Goal: Use online tool/utility

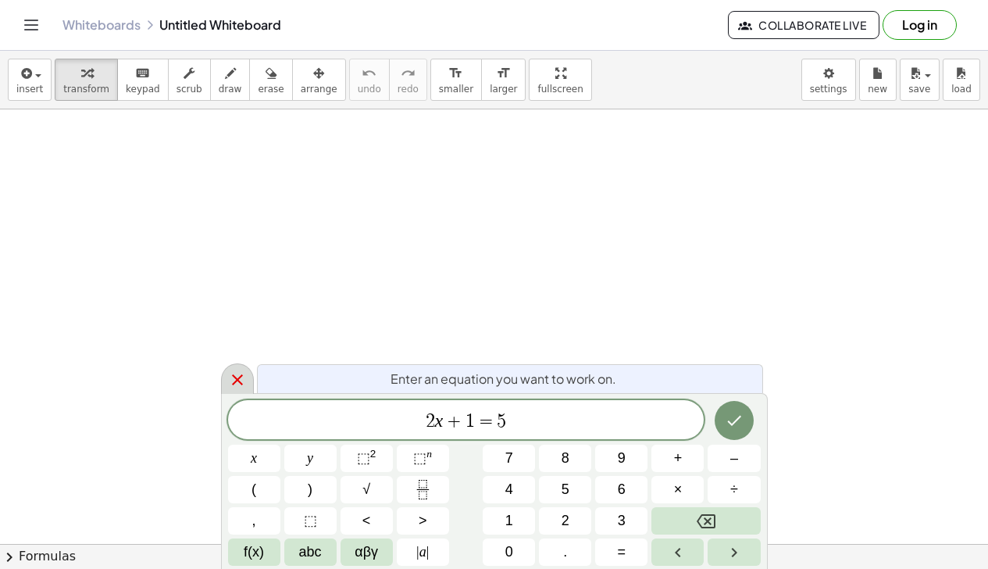
click at [235, 379] on icon at bounding box center [237, 379] width 19 height 19
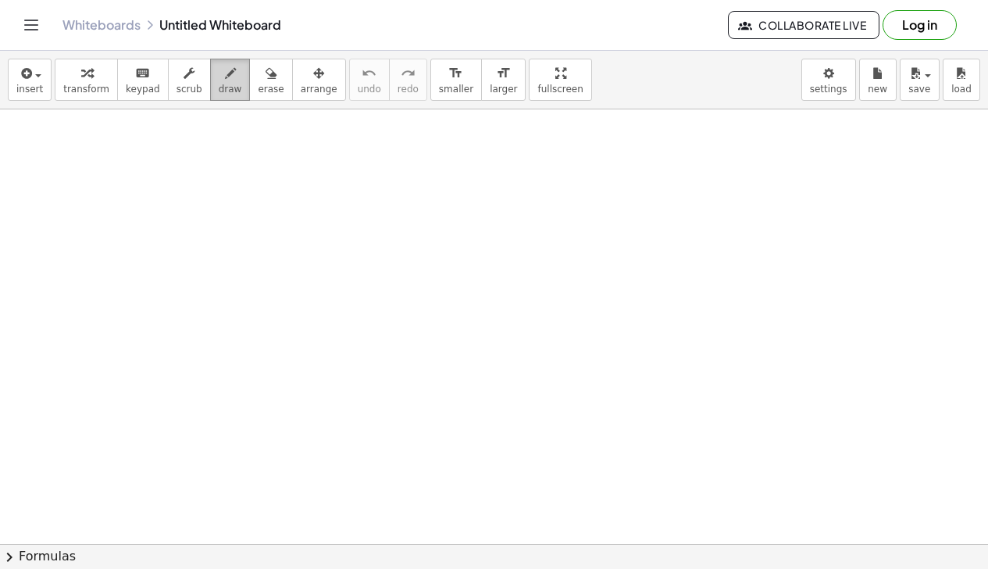
click at [219, 86] on span "draw" at bounding box center [230, 89] width 23 height 11
drag, startPoint x: 201, startPoint y: 145, endPoint x: 198, endPoint y: 169, distance: 24.3
drag, startPoint x: 226, startPoint y: 145, endPoint x: 248, endPoint y: 171, distance: 34.3
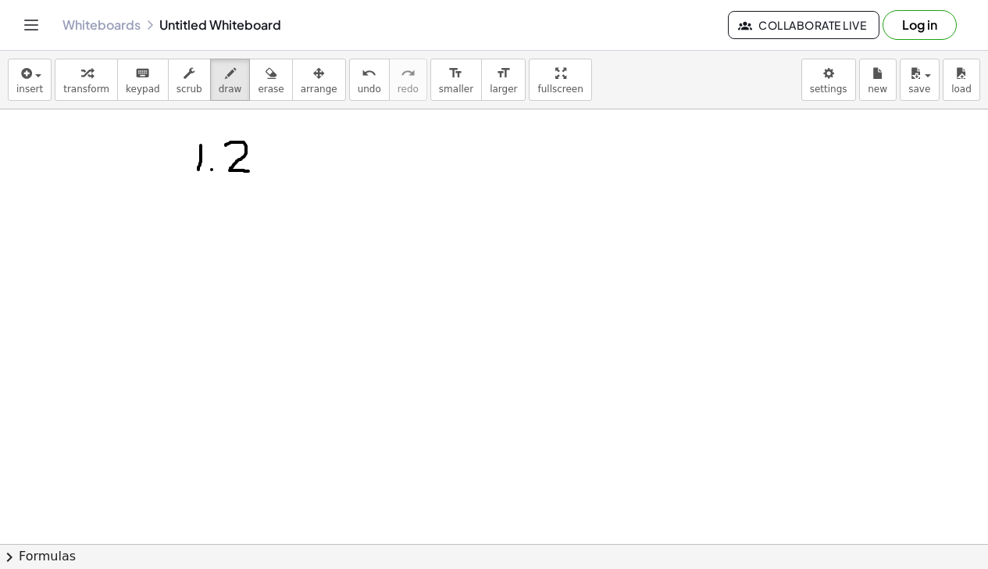
drag, startPoint x: 256, startPoint y: 152, endPoint x: 280, endPoint y: 169, distance: 29.1
drag, startPoint x: 282, startPoint y: 146, endPoint x: 294, endPoint y: 169, distance: 25.5
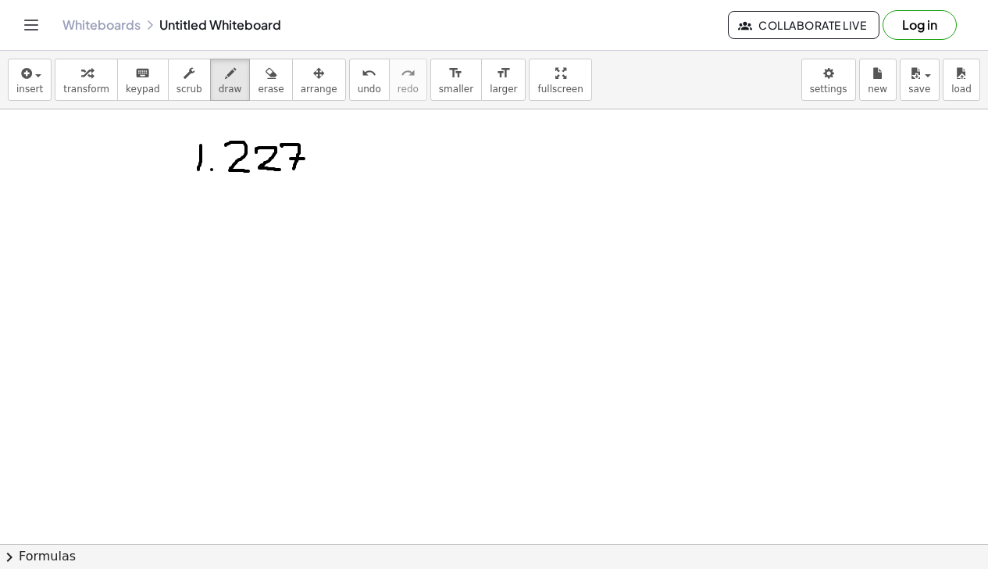
drag, startPoint x: 291, startPoint y: 159, endPoint x: 304, endPoint y: 159, distance: 13.3
drag, startPoint x: 346, startPoint y: 155, endPoint x: 361, endPoint y: 164, distance: 17.1
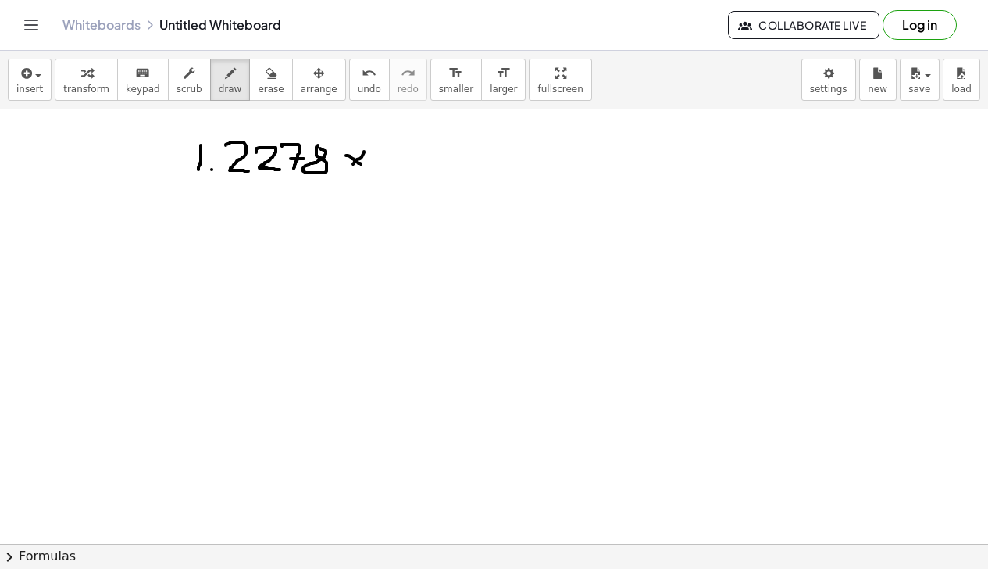
drag, startPoint x: 364, startPoint y: 152, endPoint x: 353, endPoint y: 166, distance: 17.8
drag, startPoint x: 384, startPoint y: 143, endPoint x: 386, endPoint y: 171, distance: 28.2
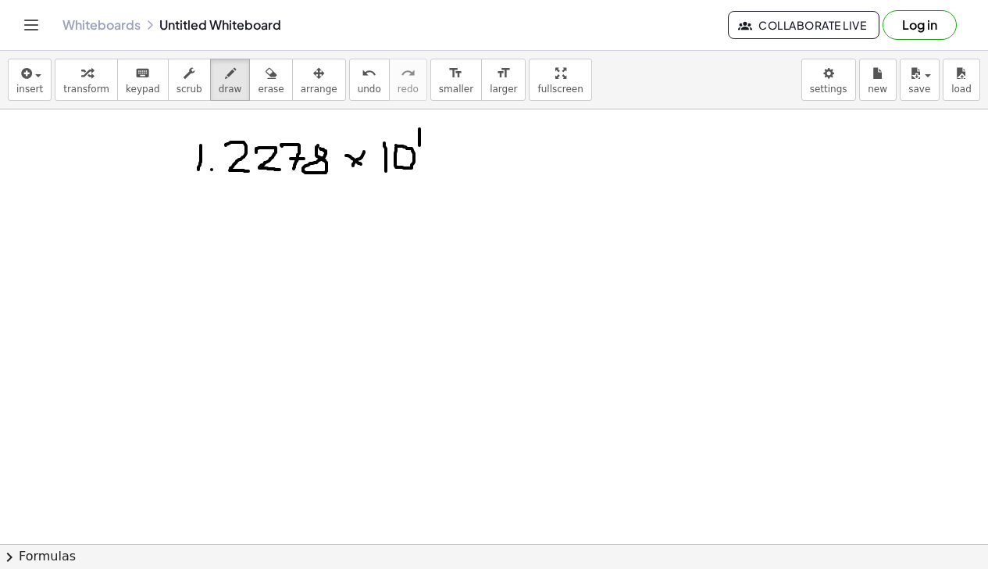
drag, startPoint x: 419, startPoint y: 129, endPoint x: 419, endPoint y: 145, distance: 16.4
drag, startPoint x: 425, startPoint y: 131, endPoint x: 426, endPoint y: 144, distance: 13.3
drag, startPoint x: 166, startPoint y: 135, endPoint x: 141, endPoint y: 162, distance: 37.0
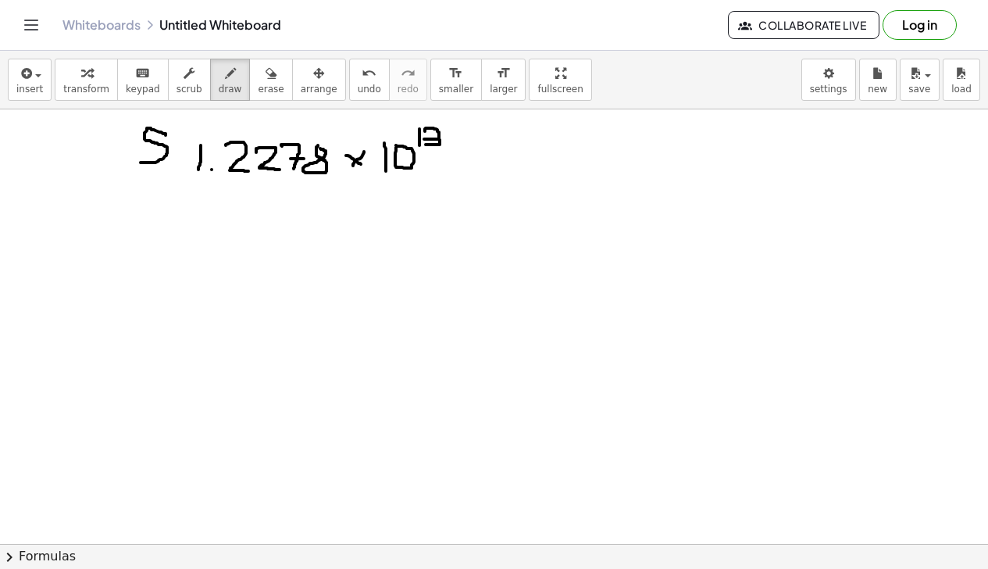
drag, startPoint x: 154, startPoint y: 118, endPoint x: 152, endPoint y: 182, distance: 64.1
drag, startPoint x: 217, startPoint y: 226, endPoint x: 220, endPoint y: 255, distance: 29.1
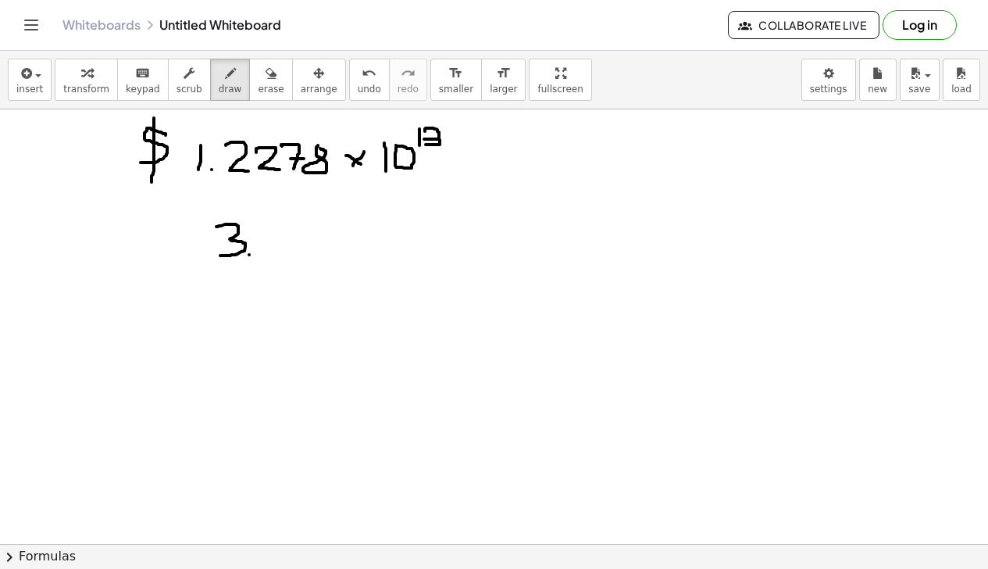
drag, startPoint x: 282, startPoint y: 237, endPoint x: 294, endPoint y: 237, distance: 12.5
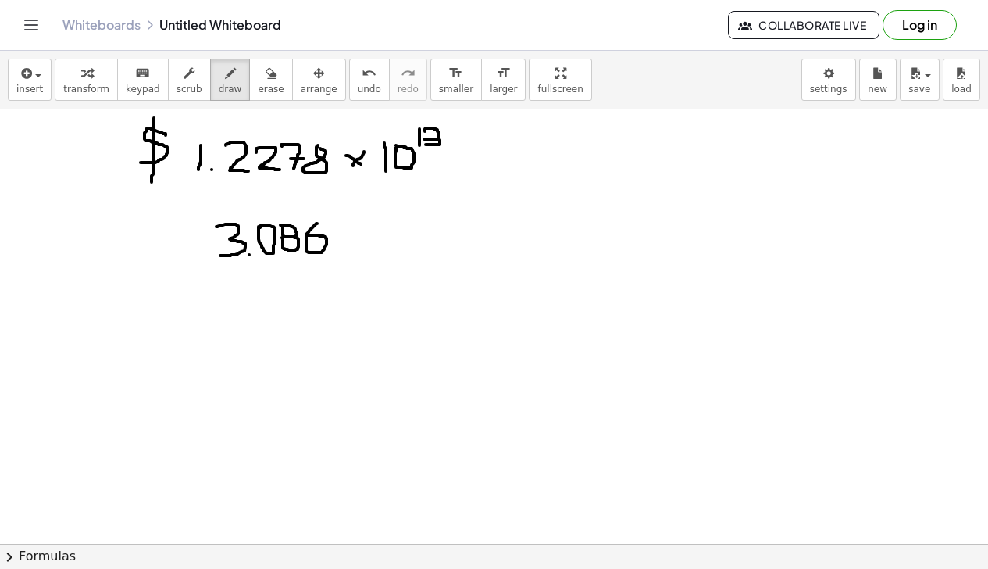
drag, startPoint x: 317, startPoint y: 223, endPoint x: 308, endPoint y: 235, distance: 14.5
drag, startPoint x: 344, startPoint y: 228, endPoint x: 358, endPoint y: 253, distance: 28.7
drag, startPoint x: 355, startPoint y: 231, endPoint x: 338, endPoint y: 248, distance: 24.3
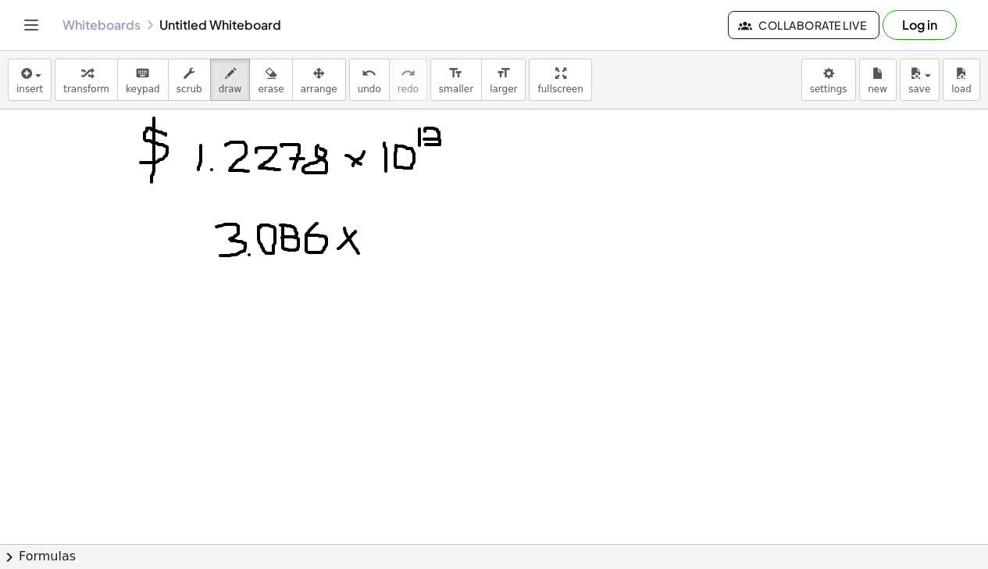
drag, startPoint x: 374, startPoint y: 224, endPoint x: 374, endPoint y: 250, distance: 25.8
drag, startPoint x: 412, startPoint y: 226, endPoint x: 410, endPoint y: 217, distance: 9.5
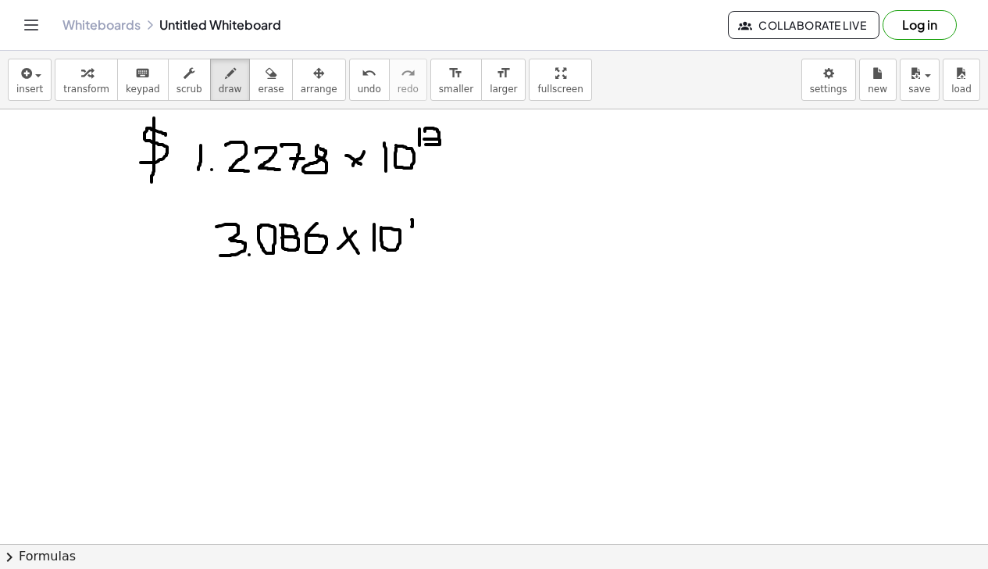
drag, startPoint x: 410, startPoint y: 217, endPoint x: 407, endPoint y: 226, distance: 9.9
drag, startPoint x: 408, startPoint y: 226, endPoint x: 407, endPoint y: 236, distance: 9.4
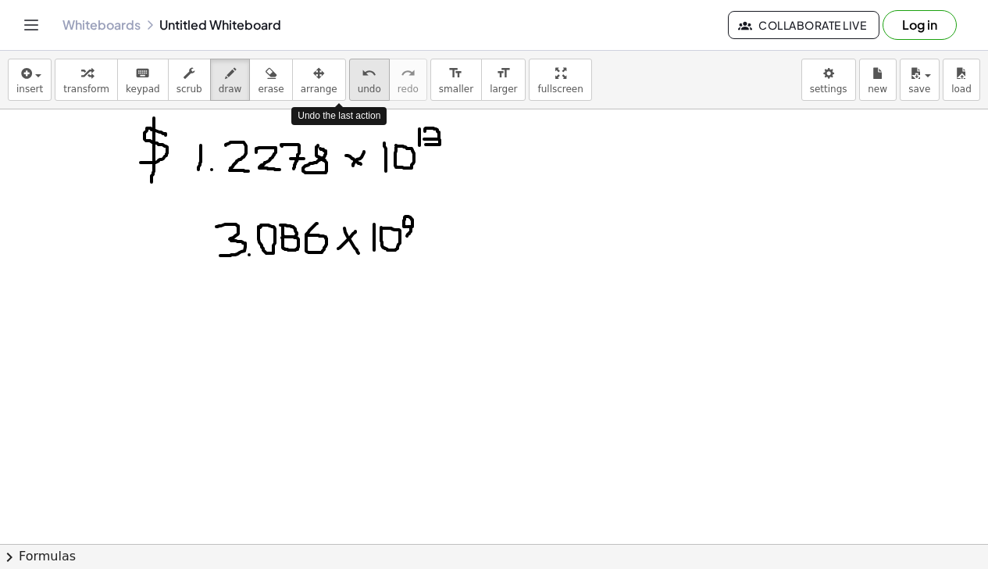
click at [362, 81] on icon "undo" at bounding box center [369, 73] width 15 height 19
drag, startPoint x: 154, startPoint y: 308, endPoint x: 154, endPoint y: 337, distance: 28.9
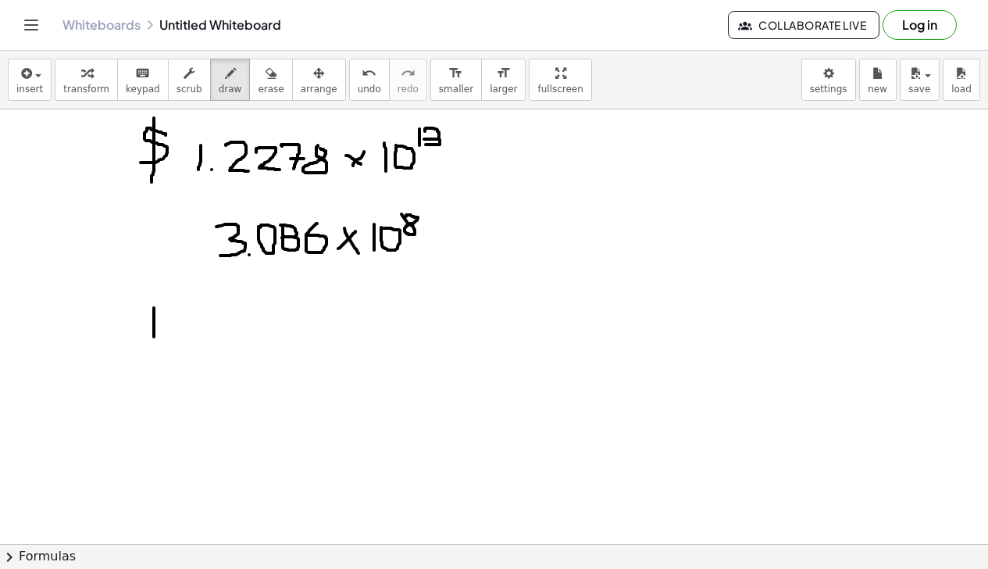
drag, startPoint x: 168, startPoint y: 315, endPoint x: 182, endPoint y: 333, distance: 23.4
drag, startPoint x: 195, startPoint y: 312, endPoint x: 212, endPoint y: 333, distance: 26.7
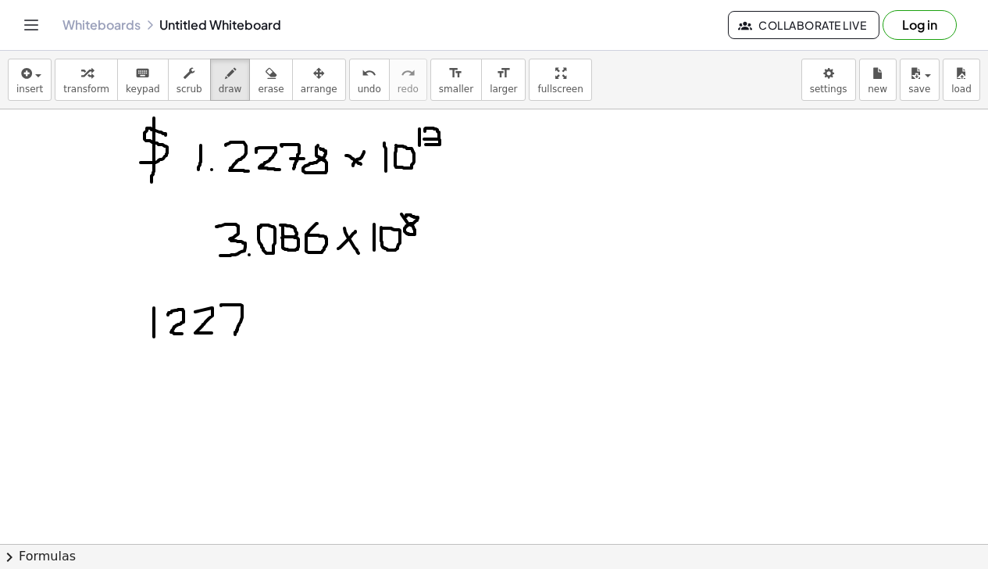
drag, startPoint x: 221, startPoint y: 305, endPoint x: 235, endPoint y: 334, distance: 32.1
drag, startPoint x: 229, startPoint y: 325, endPoint x: 244, endPoint y: 325, distance: 15.6
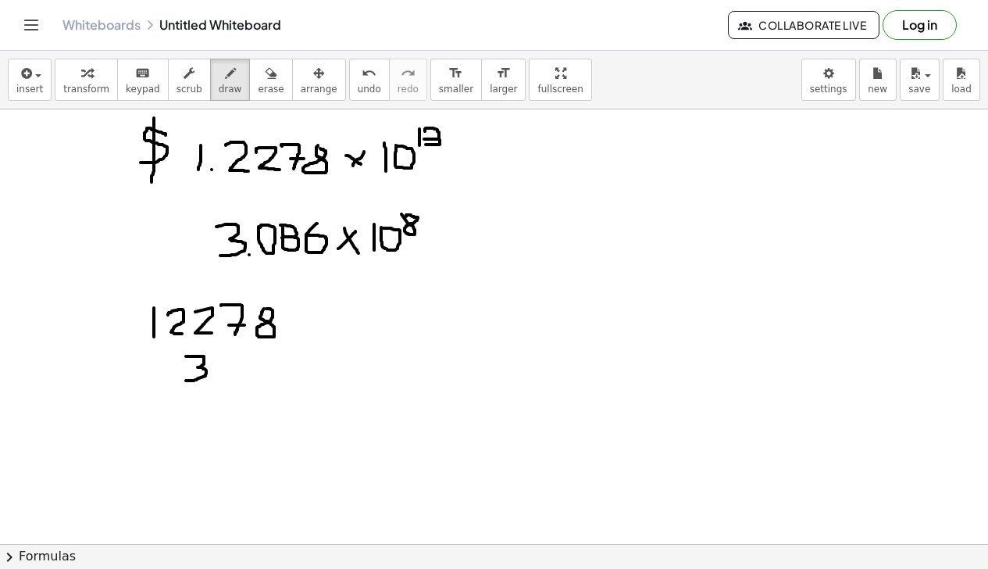
drag, startPoint x: 186, startPoint y: 356, endPoint x: 186, endPoint y: 380, distance: 24.2
drag, startPoint x: 141, startPoint y: 345, endPoint x: 351, endPoint y: 340, distance: 210.1
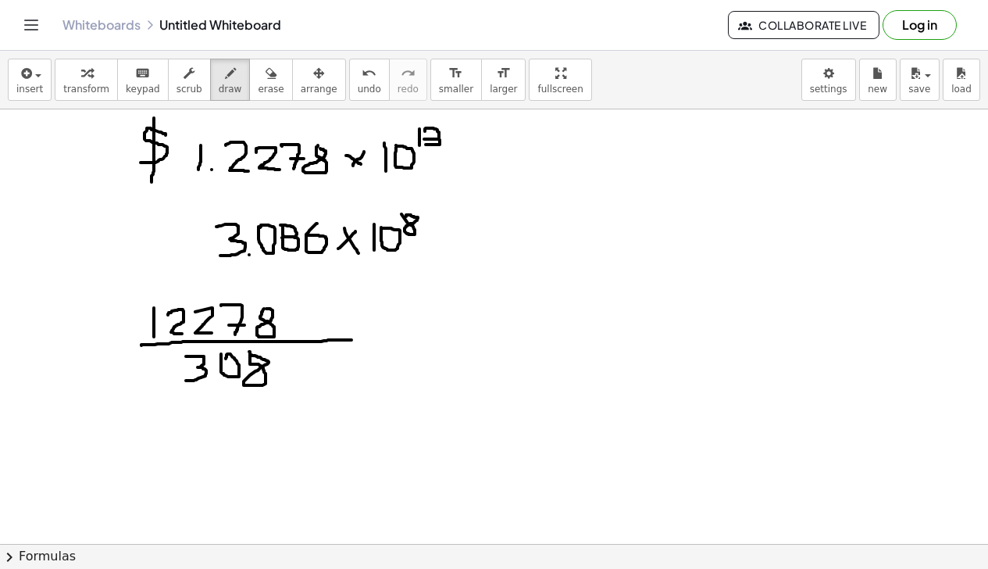
drag, startPoint x: 281, startPoint y: 355, endPoint x: 276, endPoint y: 372, distance: 17.3
drag, startPoint x: 305, startPoint y: 366, endPoint x: 322, endPoint y: 380, distance: 21.6
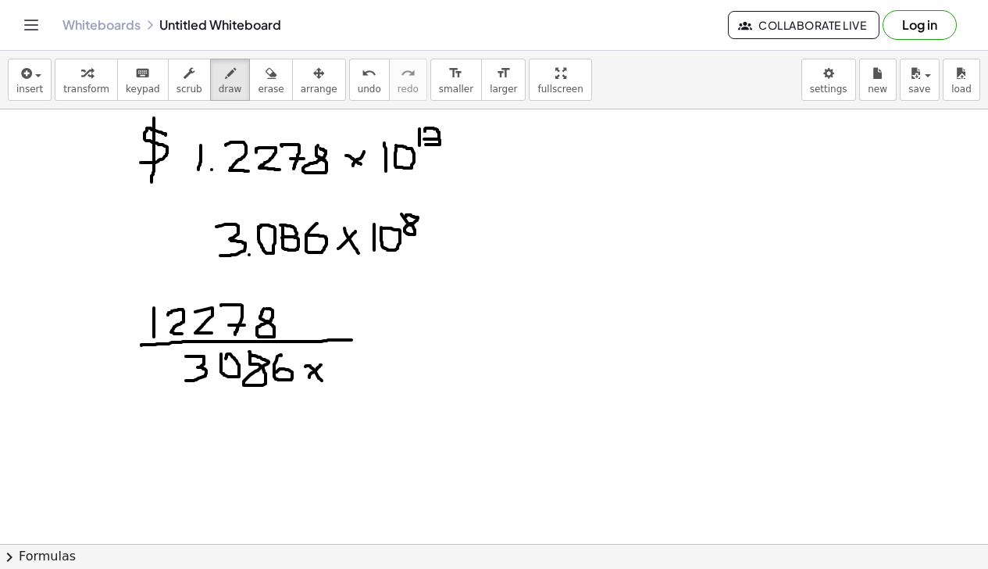
drag, startPoint x: 321, startPoint y: 365, endPoint x: 309, endPoint y: 377, distance: 17.1
drag, startPoint x: 344, startPoint y: 358, endPoint x: 344, endPoint y: 379, distance: 21.1
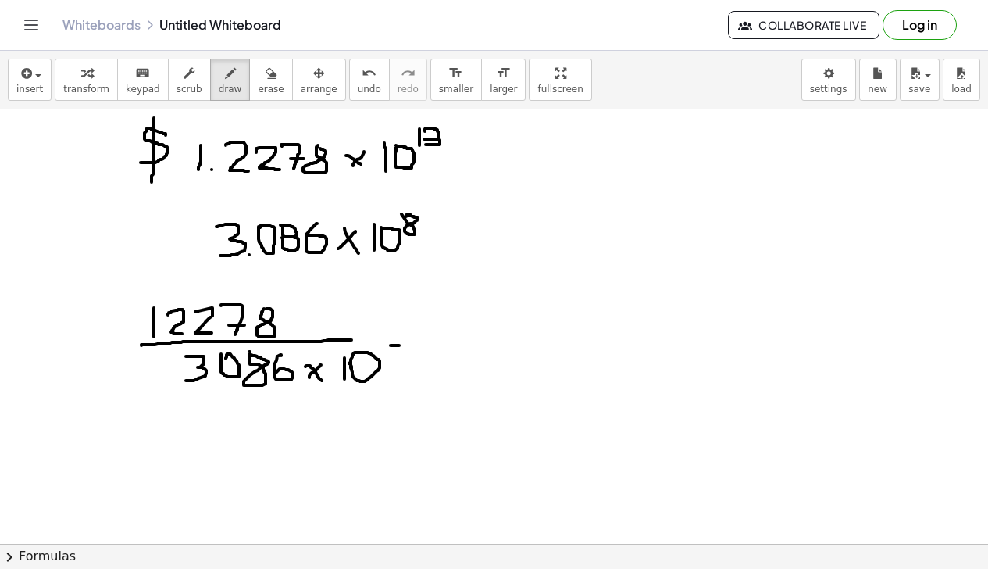
drag, startPoint x: 390, startPoint y: 345, endPoint x: 399, endPoint y: 345, distance: 8.6
drag, startPoint x: 389, startPoint y: 345, endPoint x: 390, endPoint y: 365, distance: 20.3
drag, startPoint x: 350, startPoint y: 340, endPoint x: 444, endPoint y: 342, distance: 93.7
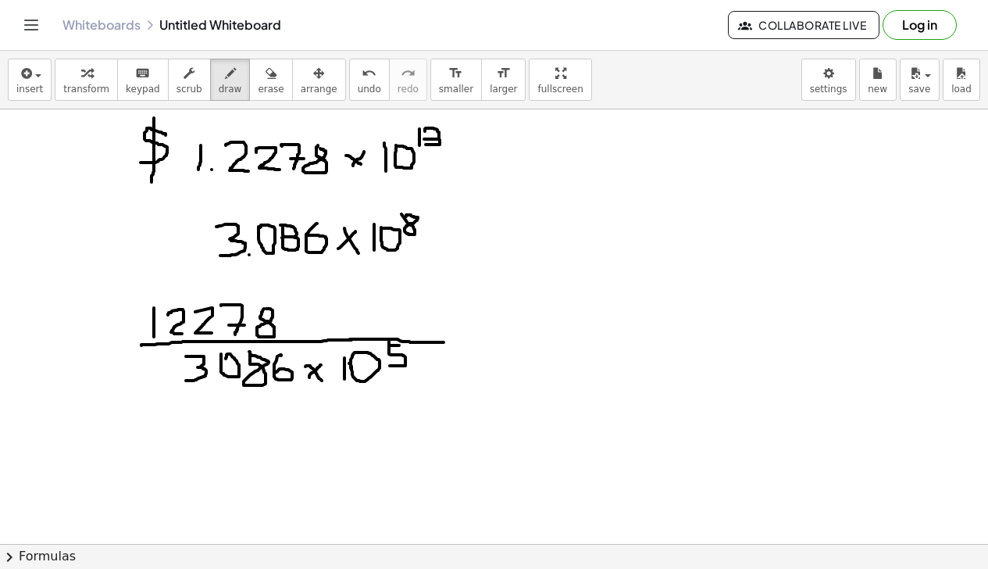
click at [358, 85] on span "undo" at bounding box center [369, 89] width 23 height 11
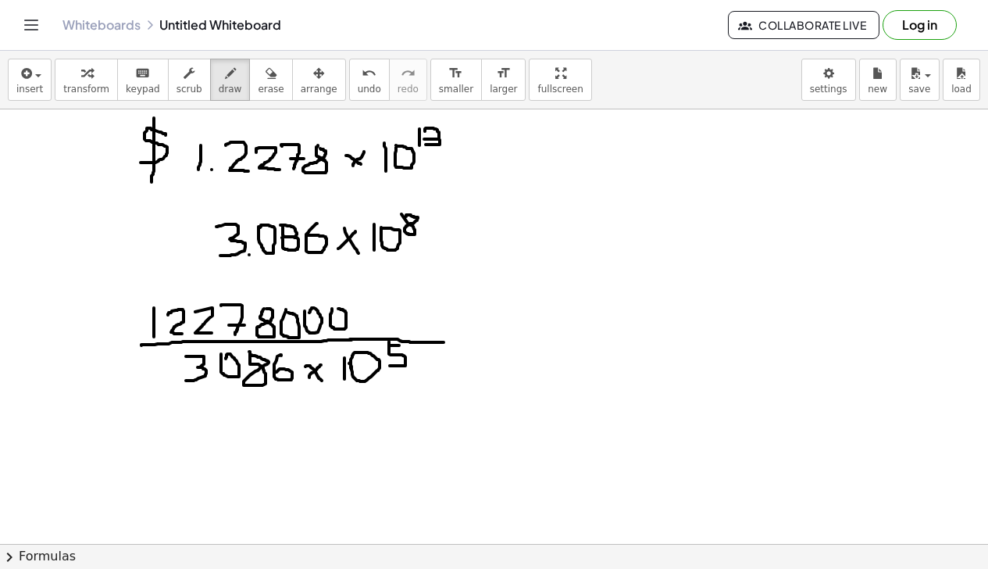
click at [358, 87] on span "undo" at bounding box center [369, 89] width 23 height 11
drag, startPoint x: 305, startPoint y: 317, endPoint x: 319, endPoint y: 330, distance: 18.2
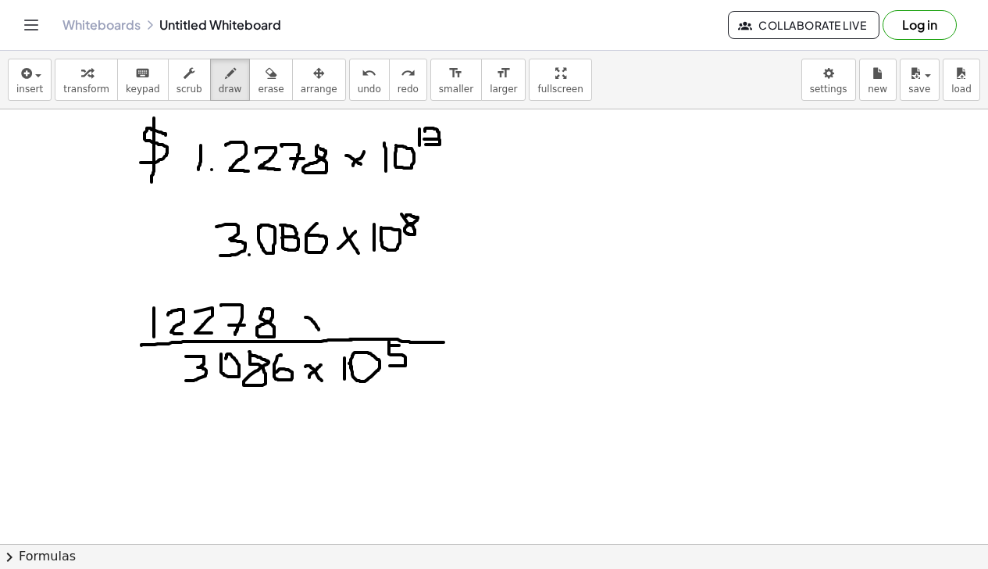
drag, startPoint x: 320, startPoint y: 316, endPoint x: 310, endPoint y: 332, distance: 18.6
drag, startPoint x: 346, startPoint y: 308, endPoint x: 347, endPoint y: 329, distance: 21.1
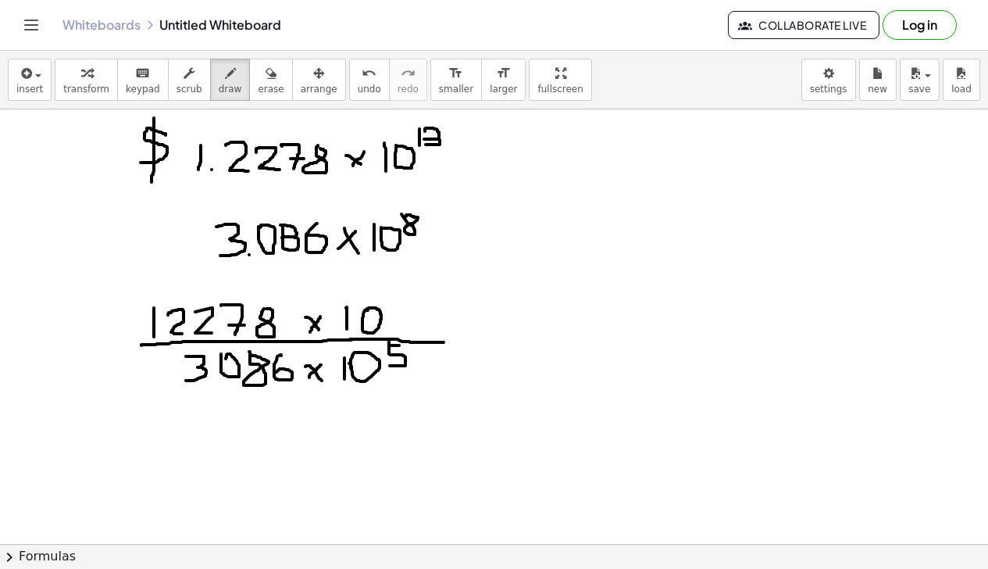
drag, startPoint x: 398, startPoint y: 297, endPoint x: 390, endPoint y: 293, distance: 8.7
drag, startPoint x: 387, startPoint y: 293, endPoint x: 395, endPoint y: 318, distance: 26.4
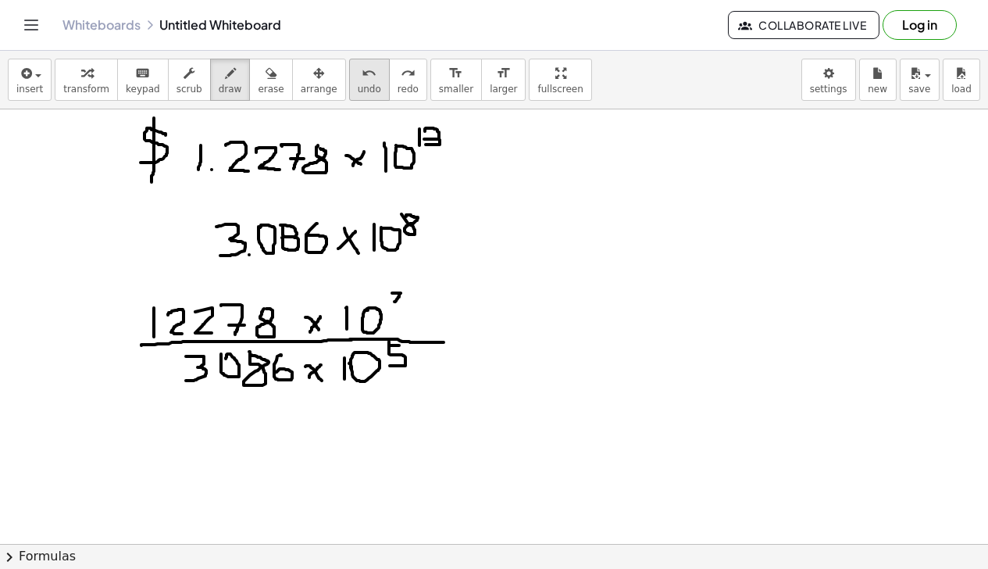
click at [358, 84] on span "undo" at bounding box center [369, 89] width 23 height 11
drag, startPoint x: 399, startPoint y: 290, endPoint x: 391, endPoint y: 309, distance: 21.0
drag, startPoint x: 565, startPoint y: 159, endPoint x: 562, endPoint y: 182, distance: 23.8
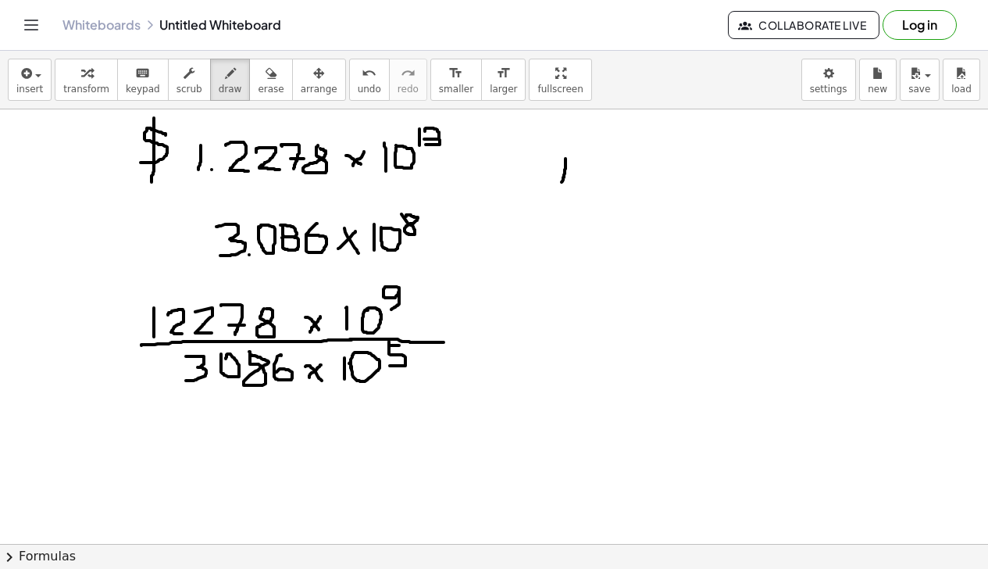
drag, startPoint x: 572, startPoint y: 166, endPoint x: 589, endPoint y: 175, distance: 18.9
drag, startPoint x: 601, startPoint y: 164, endPoint x: 623, endPoint y: 164, distance: 22.6
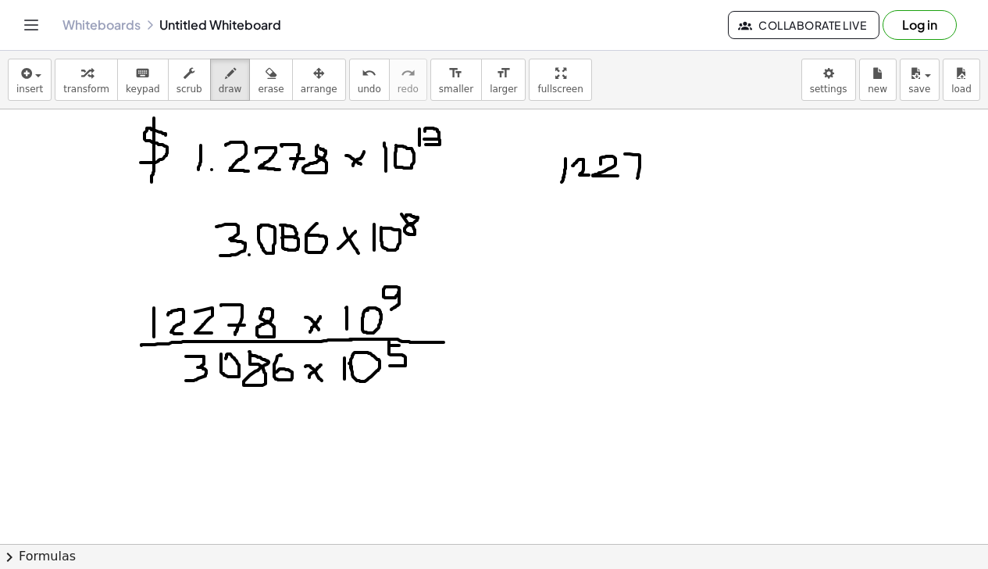
drag, startPoint x: 625, startPoint y: 154, endPoint x: 637, endPoint y: 178, distance: 27.2
drag, startPoint x: 629, startPoint y: 170, endPoint x: 644, endPoint y: 170, distance: 14.1
drag, startPoint x: 651, startPoint y: 152, endPoint x: 654, endPoint y: 165, distance: 13.6
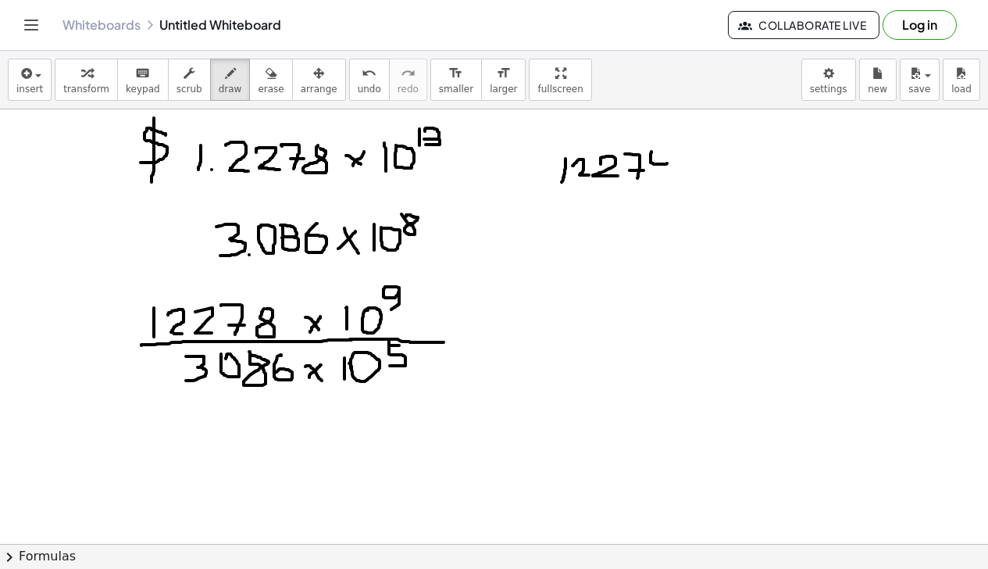
click at [355, 84] on button "undo undo" at bounding box center [369, 80] width 41 height 42
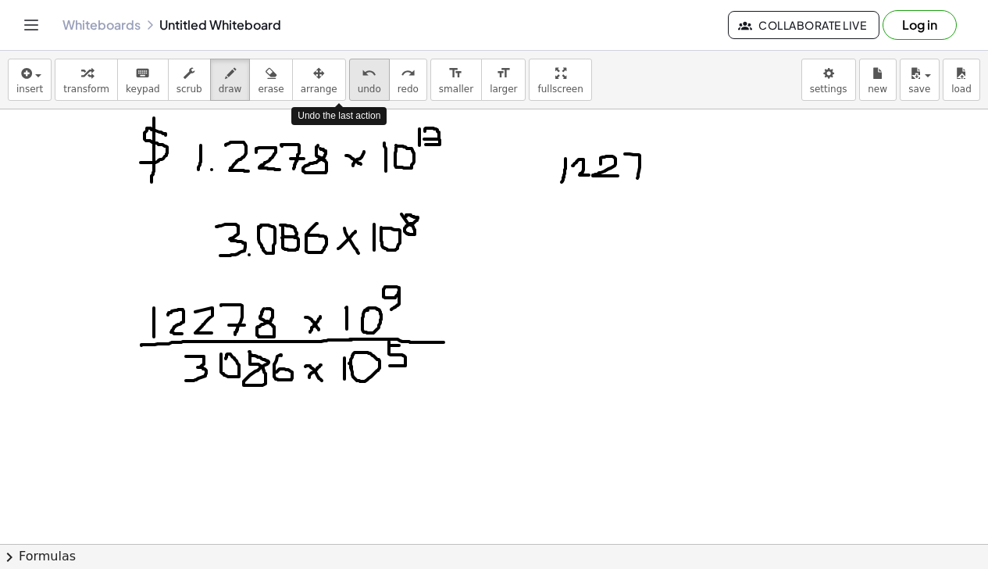
click at [355, 84] on button "undo undo" at bounding box center [369, 80] width 41 height 42
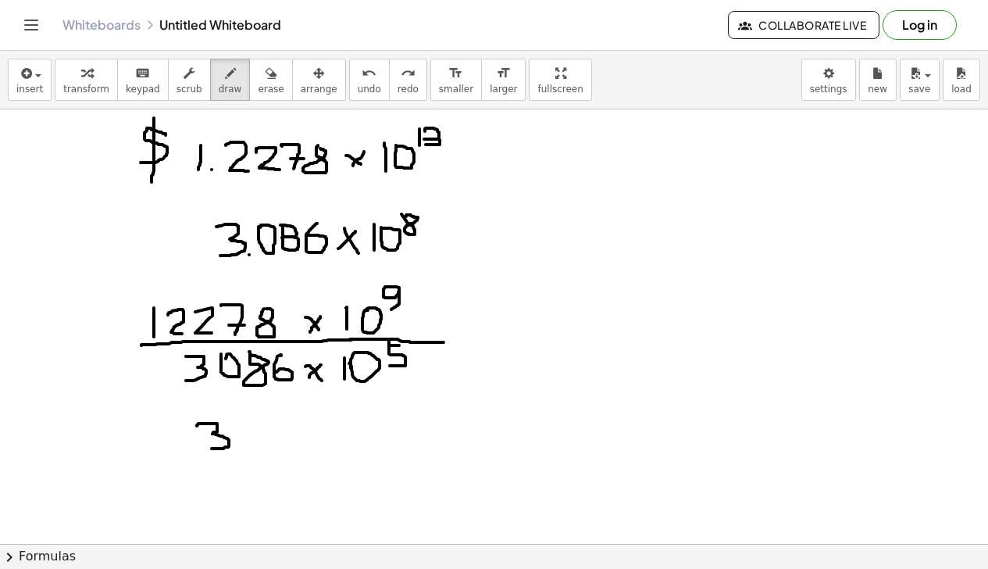
drag, startPoint x: 197, startPoint y: 426, endPoint x: 212, endPoint y: 448, distance: 27.1
drag, startPoint x: 265, startPoint y: 436, endPoint x: 273, endPoint y: 423, distance: 15.2
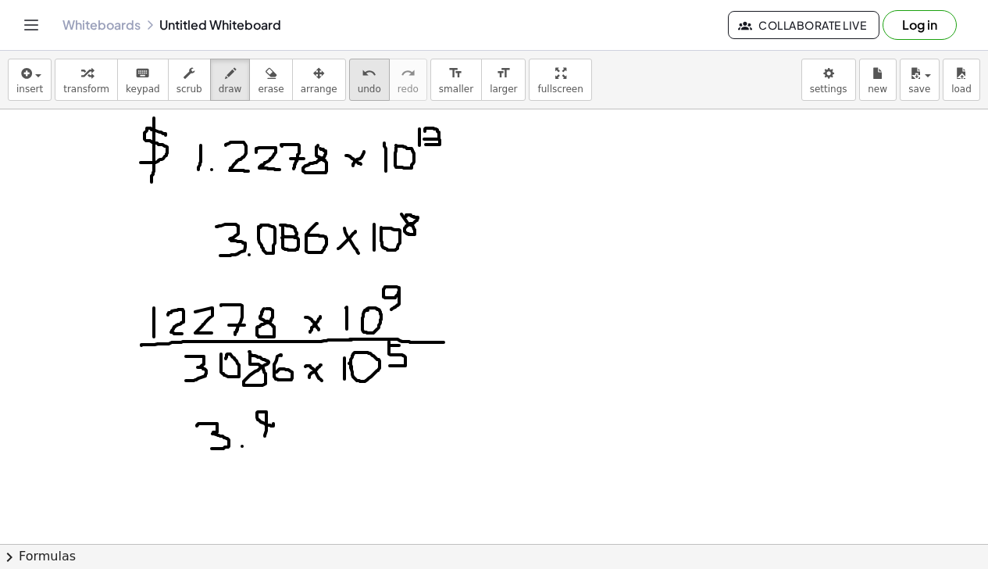
click at [358, 89] on span "undo" at bounding box center [369, 89] width 23 height 11
drag, startPoint x: 268, startPoint y: 423, endPoint x: 265, endPoint y: 449, distance: 26.0
drag, startPoint x: 280, startPoint y: 420, endPoint x: 285, endPoint y: 447, distance: 27.0
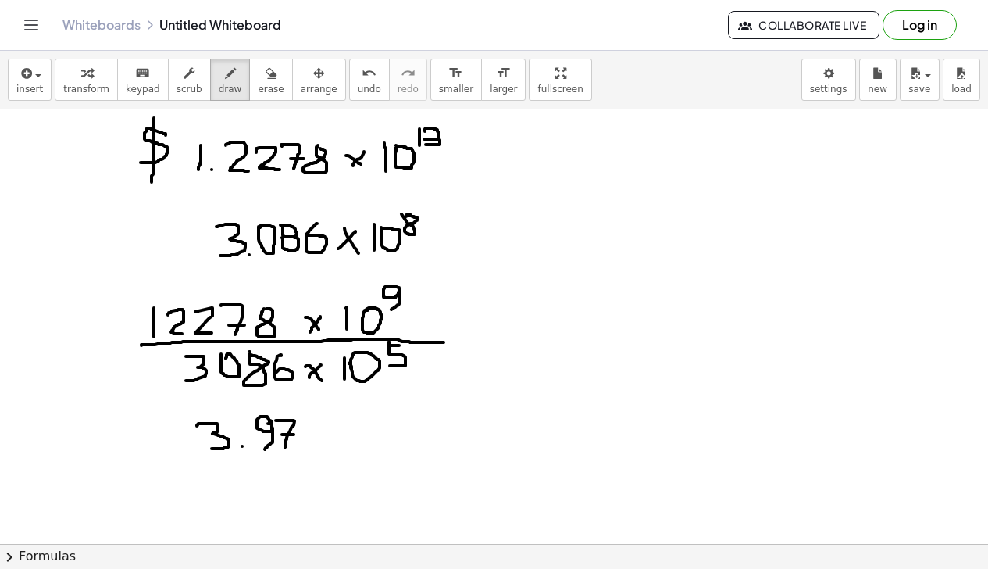
drag, startPoint x: 282, startPoint y: 434, endPoint x: 294, endPoint y: 434, distance: 11.7
drag, startPoint x: 333, startPoint y: 420, endPoint x: 333, endPoint y: 435, distance: 14.8
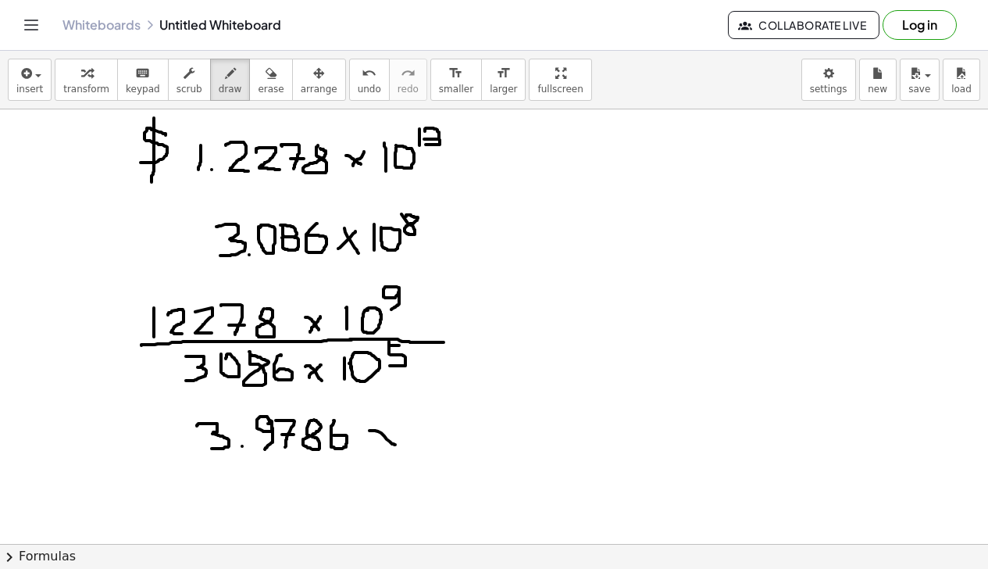
drag, startPoint x: 369, startPoint y: 430, endPoint x: 395, endPoint y: 444, distance: 29.4
drag, startPoint x: 394, startPoint y: 430, endPoint x: 375, endPoint y: 444, distance: 23.4
drag, startPoint x: 410, startPoint y: 422, endPoint x: 413, endPoint y: 444, distance: 22.1
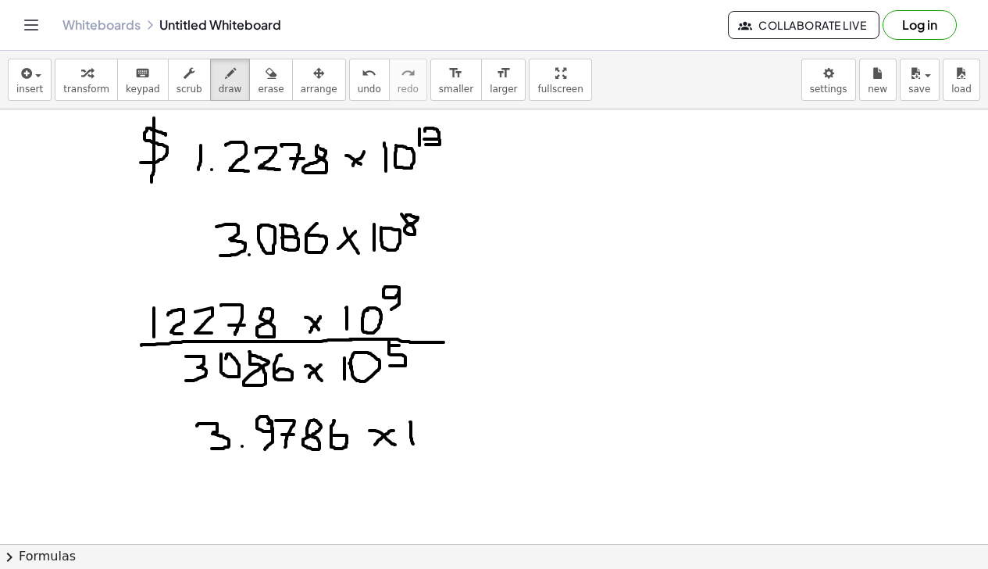
drag, startPoint x: 443, startPoint y: 401, endPoint x: 452, endPoint y: 426, distance: 26.7
click at [262, 76] on button "erase" at bounding box center [270, 80] width 43 height 42
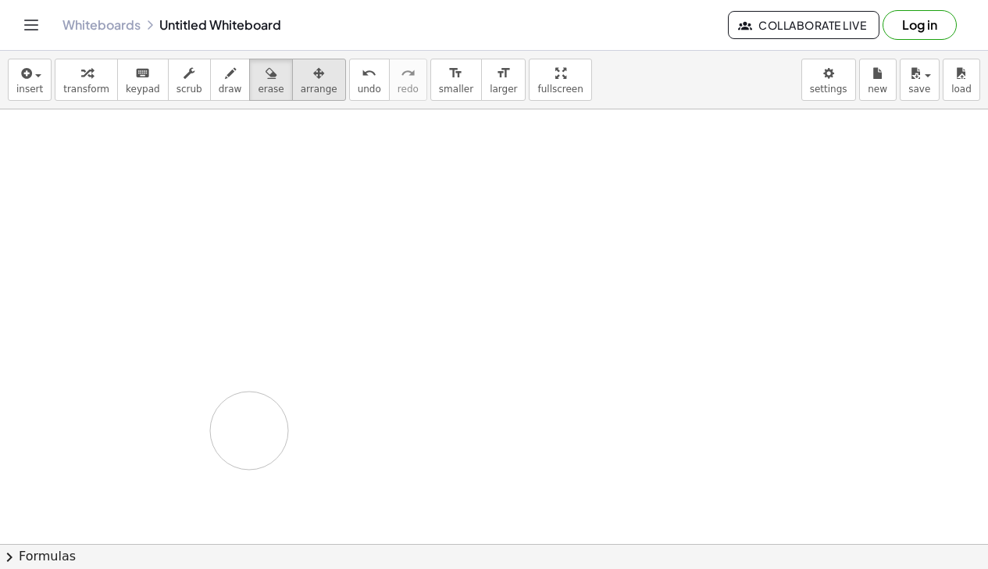
drag, startPoint x: 169, startPoint y: 123, endPoint x: 278, endPoint y: 88, distance: 114.8
click at [219, 85] on span "draw" at bounding box center [230, 89] width 23 height 11
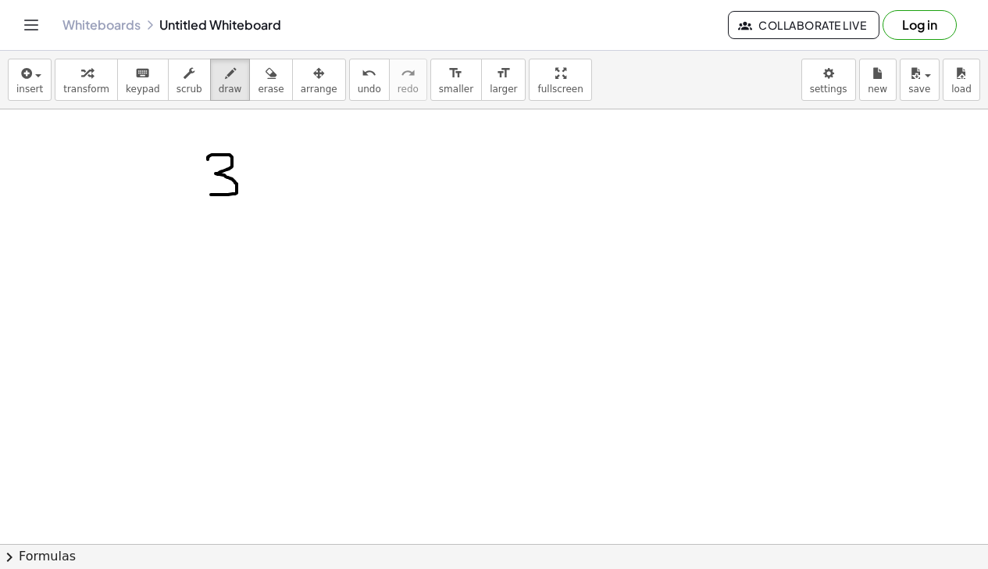
drag, startPoint x: 208, startPoint y: 159, endPoint x: 236, endPoint y: 194, distance: 45.0
drag, startPoint x: 248, startPoint y: 173, endPoint x: 264, endPoint y: 189, distance: 22.6
drag, startPoint x: 266, startPoint y: 173, endPoint x: 252, endPoint y: 187, distance: 19.3
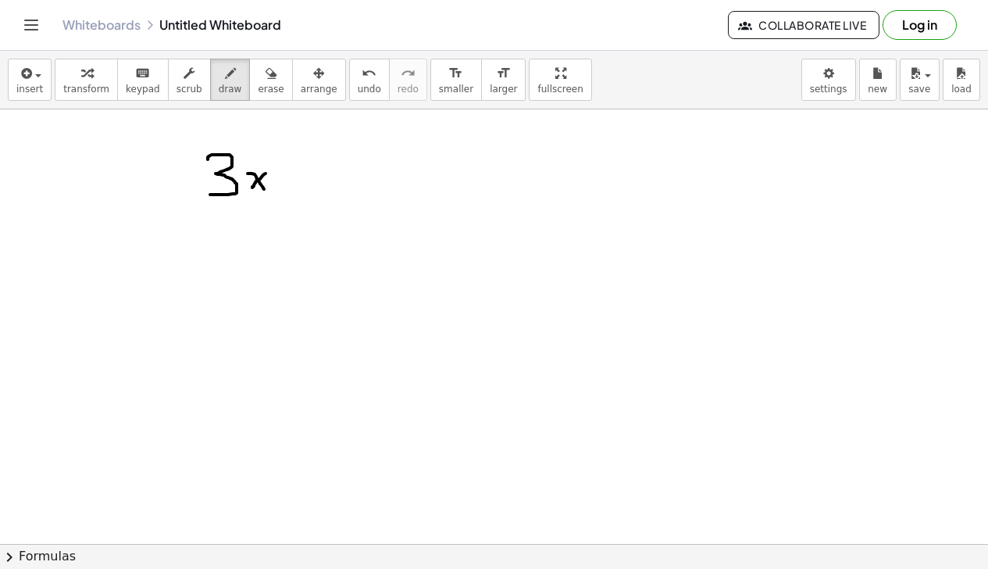
drag, startPoint x: 285, startPoint y: 155, endPoint x: 284, endPoint y: 192, distance: 36.7
drag, startPoint x: 297, startPoint y: 159, endPoint x: 298, endPoint y: 168, distance: 8.7
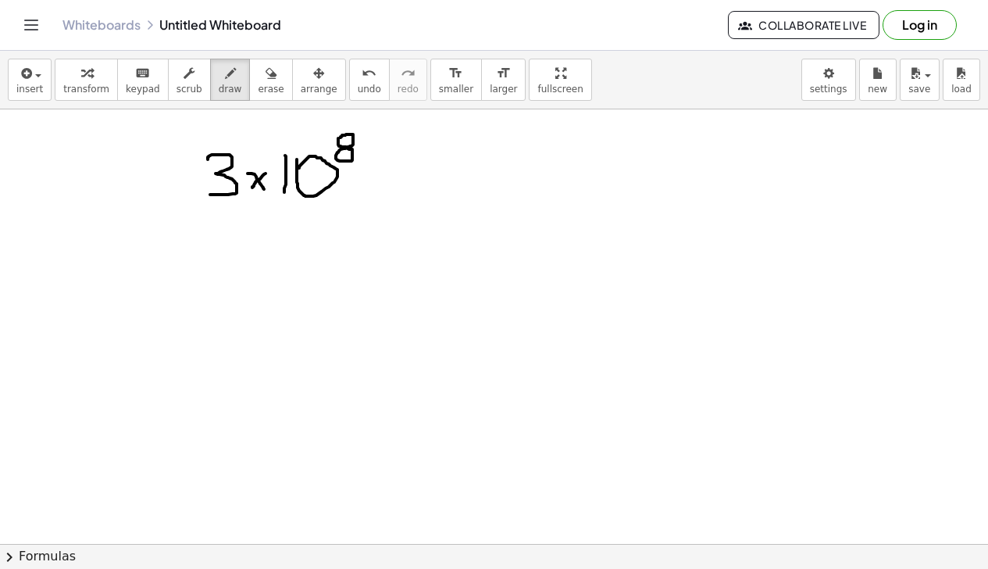
drag, startPoint x: 379, startPoint y: 156, endPoint x: 434, endPoint y: 173, distance: 57.8
drag, startPoint x: 456, startPoint y: 142, endPoint x: 420, endPoint y: 209, distance: 75.5
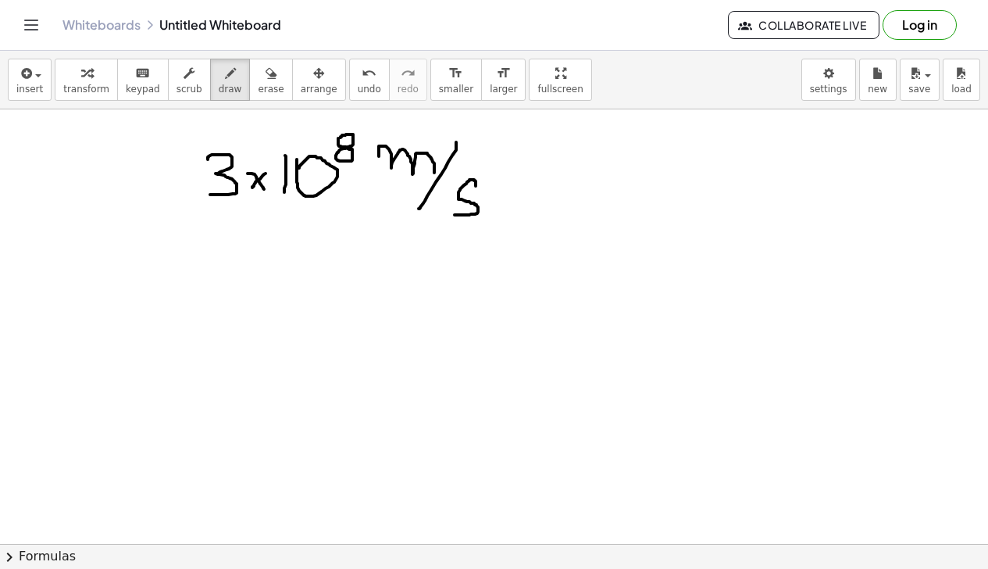
drag, startPoint x: 476, startPoint y: 186, endPoint x: 455, endPoint y: 215, distance: 35.8
drag, startPoint x: 78, startPoint y: 249, endPoint x: 104, endPoint y: 249, distance: 25.8
drag, startPoint x: 80, startPoint y: 249, endPoint x: 70, endPoint y: 285, distance: 37.1
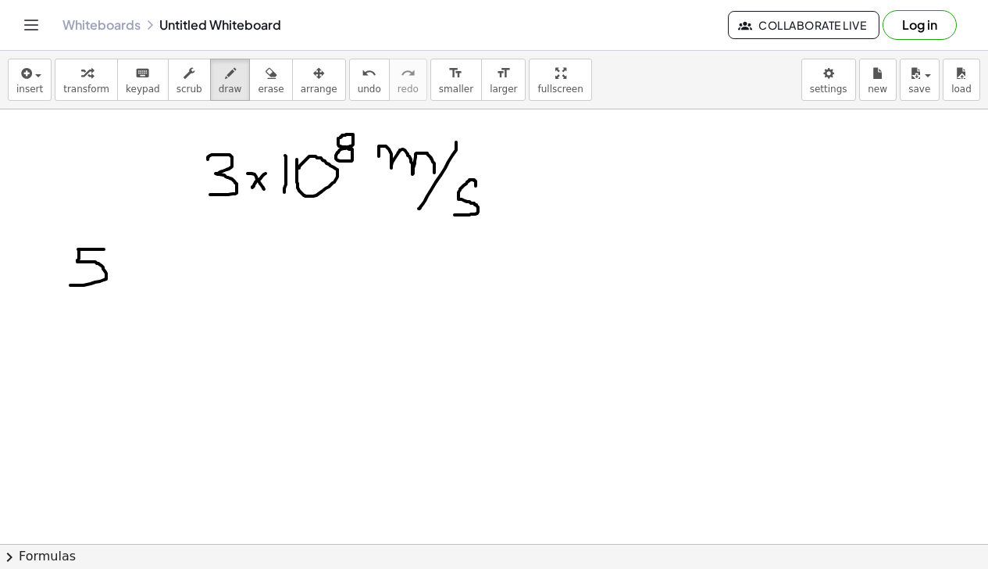
drag, startPoint x: 125, startPoint y: 263, endPoint x: 135, endPoint y: 279, distance: 18.6
drag, startPoint x: 130, startPoint y: 266, endPoint x: 113, endPoint y: 280, distance: 22.2
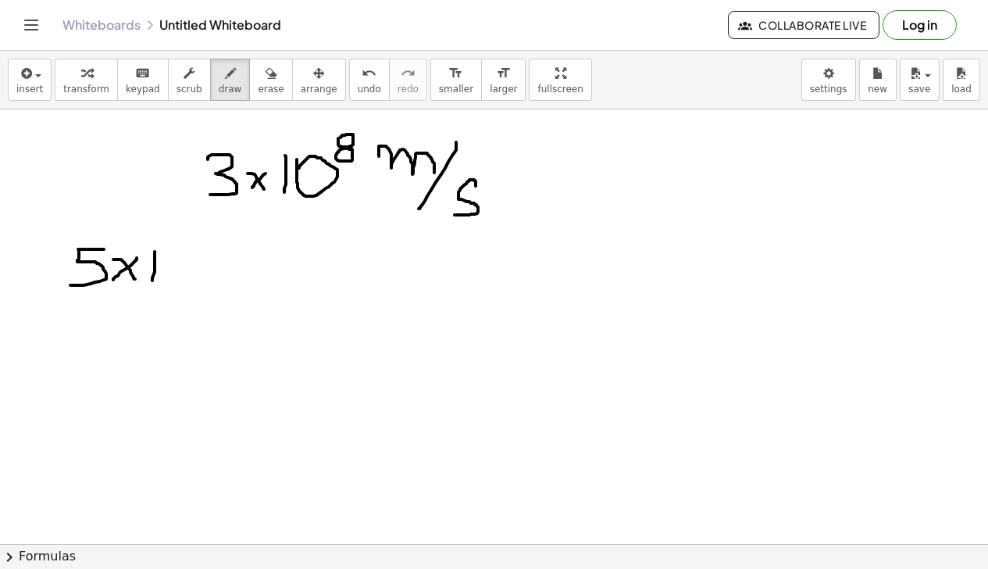
drag, startPoint x: 155, startPoint y: 251, endPoint x: 152, endPoint y: 280, distance: 29.0
drag, startPoint x: 188, startPoint y: 238, endPoint x: 208, endPoint y: 253, distance: 24.5
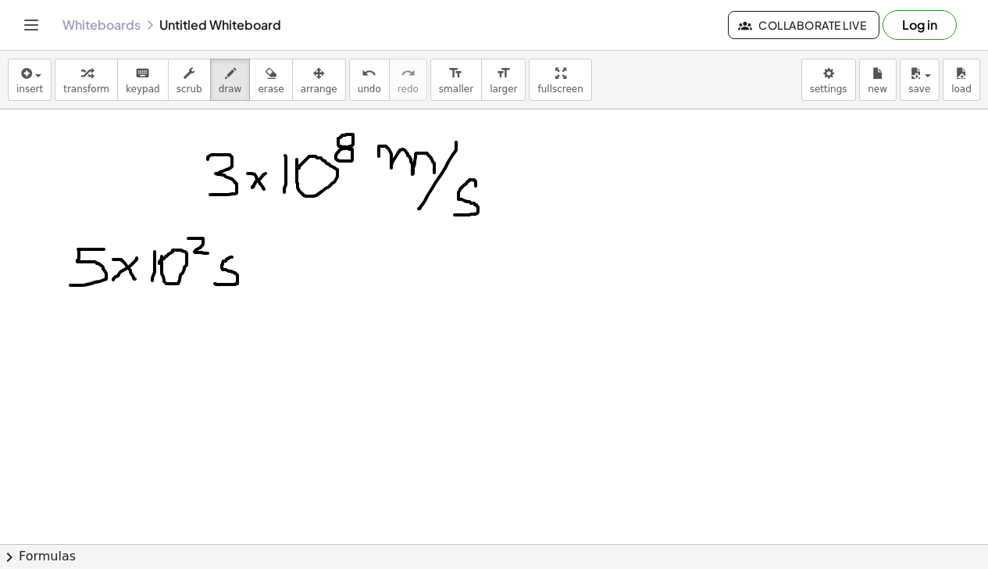
drag, startPoint x: 232, startPoint y: 257, endPoint x: 215, endPoint y: 283, distance: 31.6
drag, startPoint x: 758, startPoint y: 173, endPoint x: 804, endPoint y: 173, distance: 46.9
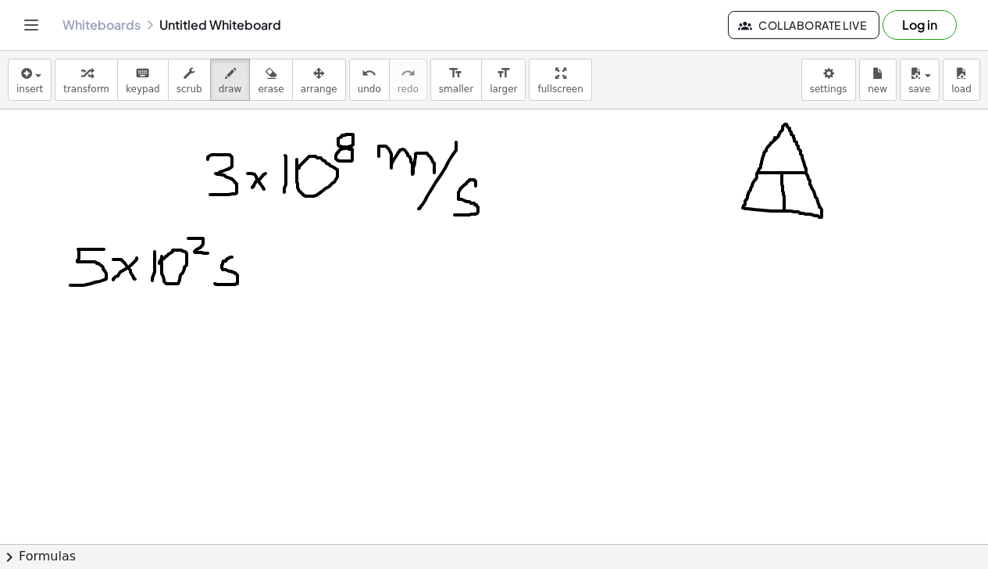
drag, startPoint x: 782, startPoint y: 173, endPoint x: 784, endPoint y: 209, distance: 36.0
drag, startPoint x: 796, startPoint y: 181, endPoint x: 803, endPoint y: 201, distance: 21.5
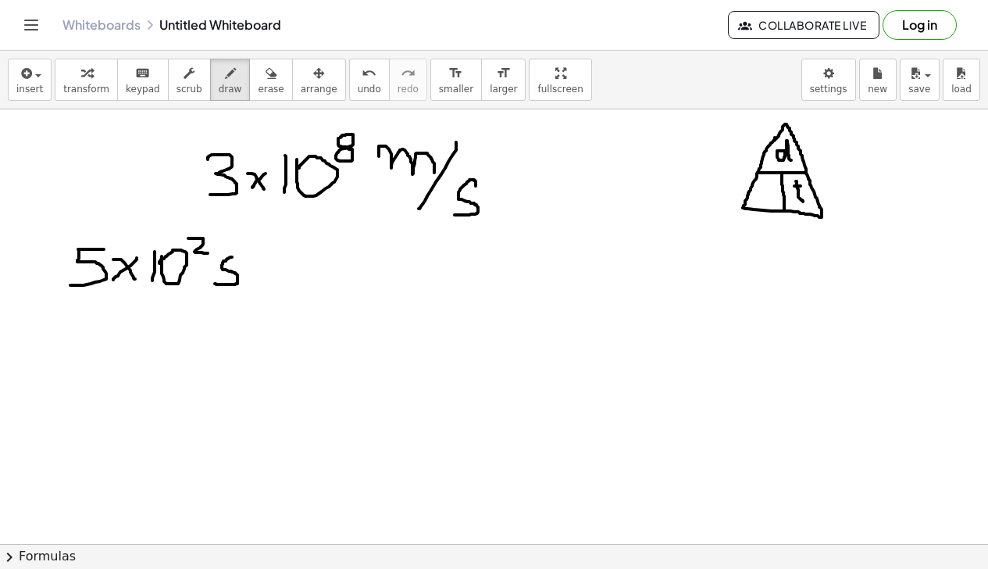
drag, startPoint x: 761, startPoint y: 186, endPoint x: 773, endPoint y: 185, distance: 11.7
drag, startPoint x: 261, startPoint y: 328, endPoint x: 260, endPoint y: 352, distance: 24.2
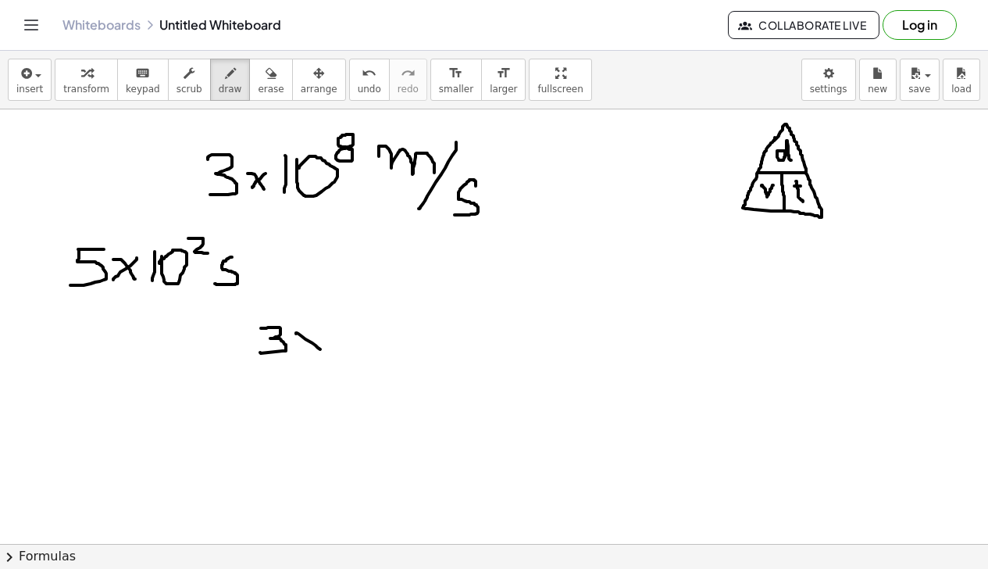
drag, startPoint x: 296, startPoint y: 333, endPoint x: 323, endPoint y: 348, distance: 30.0
drag, startPoint x: 325, startPoint y: 335, endPoint x: 307, endPoint y: 349, distance: 22.8
drag, startPoint x: 344, startPoint y: 329, endPoint x: 342, endPoint y: 350, distance: 21.2
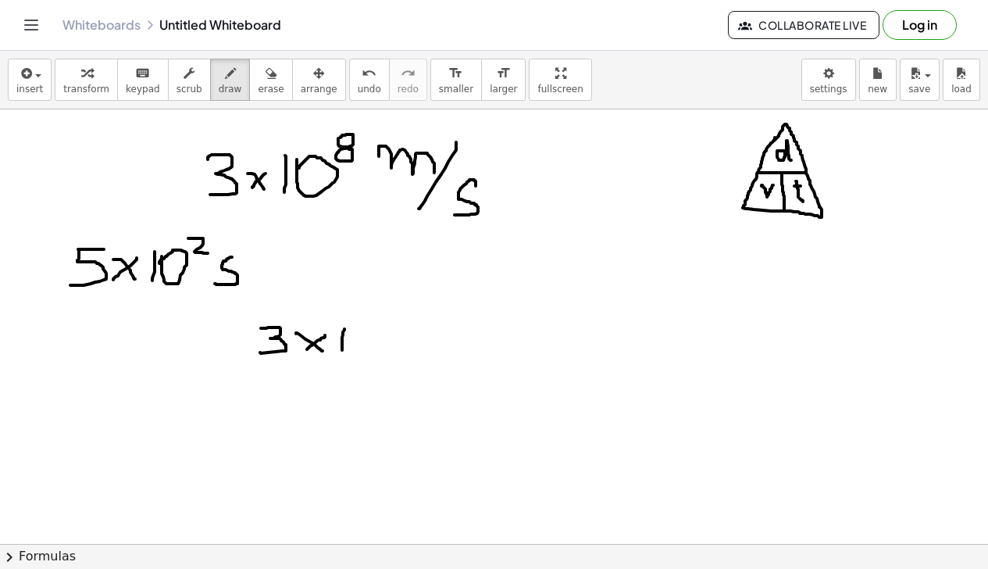
drag, startPoint x: 405, startPoint y: 319, endPoint x: 451, endPoint y: 331, distance: 47.0
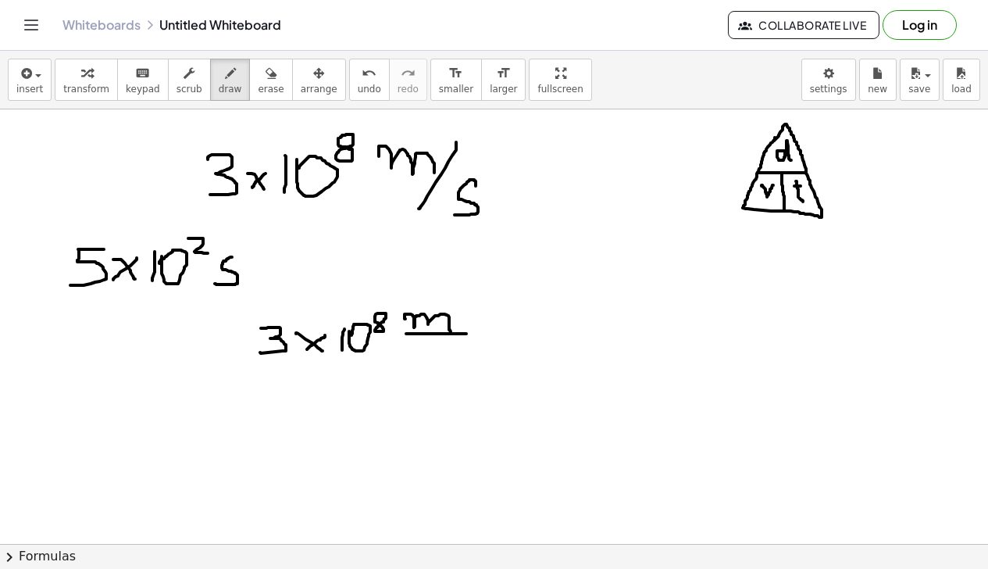
drag, startPoint x: 406, startPoint y: 333, endPoint x: 466, endPoint y: 333, distance: 60.1
drag, startPoint x: 444, startPoint y: 339, endPoint x: 428, endPoint y: 357, distance: 23.8
drag, startPoint x: 251, startPoint y: 369, endPoint x: 490, endPoint y: 373, distance: 239.0
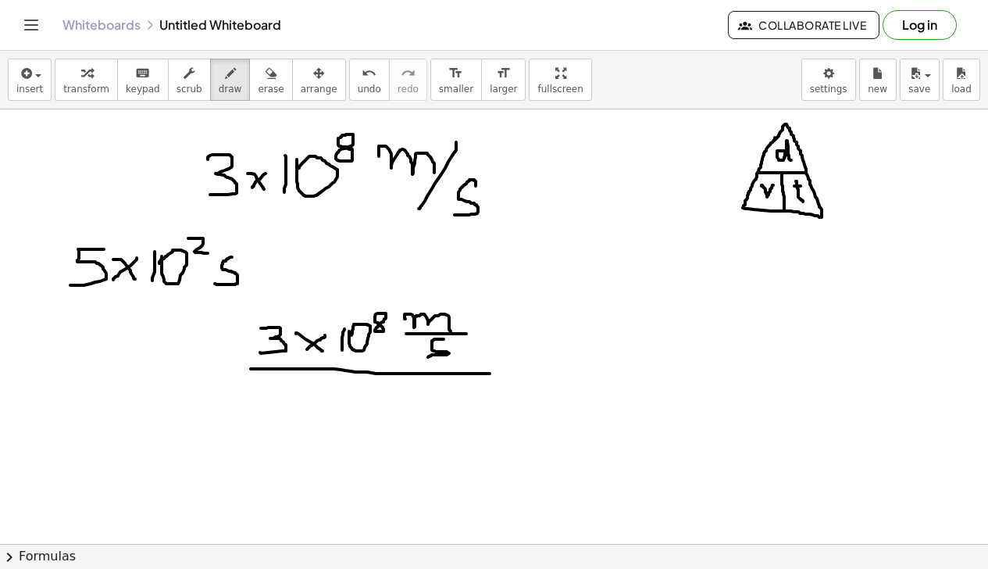
drag, startPoint x: 271, startPoint y: 384, endPoint x: 287, endPoint y: 387, distance: 16.7
drag, startPoint x: 272, startPoint y: 386, endPoint x: 275, endPoint y: 407, distance: 21.3
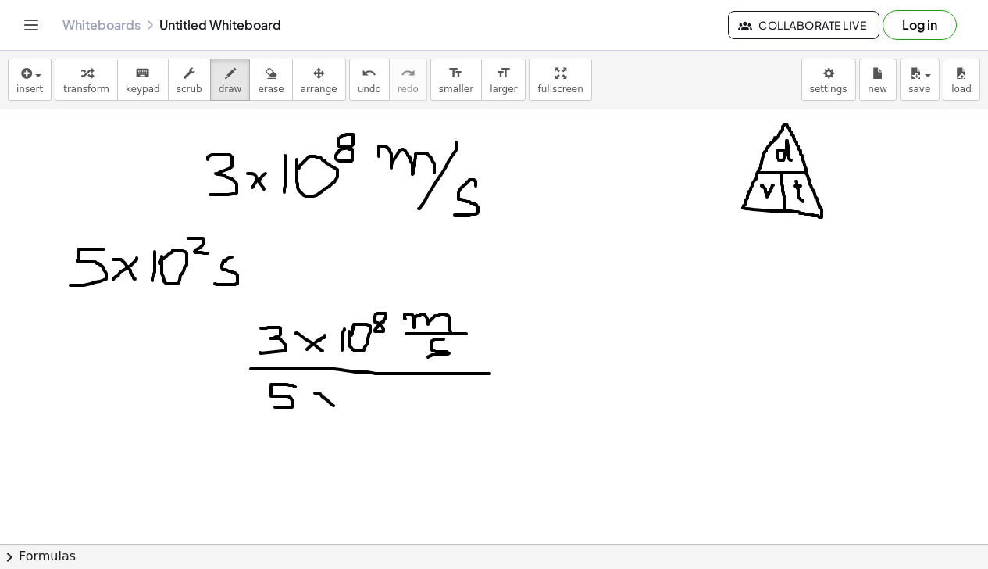
drag, startPoint x: 315, startPoint y: 393, endPoint x: 332, endPoint y: 399, distance: 18.3
drag, startPoint x: 332, startPoint y: 392, endPoint x: 321, endPoint y: 403, distance: 15.5
drag, startPoint x: 354, startPoint y: 389, endPoint x: 349, endPoint y: 408, distance: 19.3
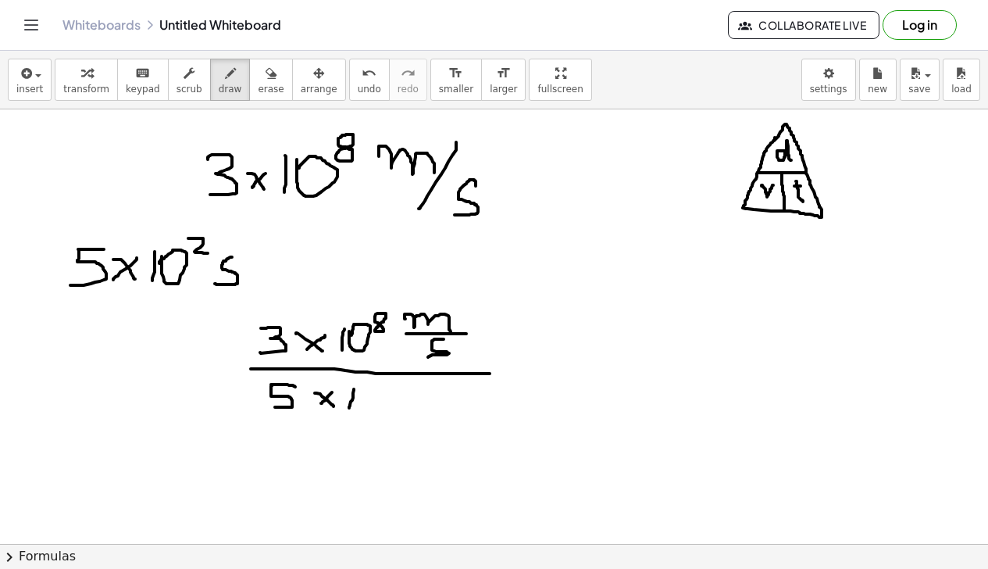
drag, startPoint x: 390, startPoint y: 387, endPoint x: 402, endPoint y: 396, distance: 15.0
drag, startPoint x: 437, startPoint y: 392, endPoint x: 420, endPoint y: 411, distance: 25.4
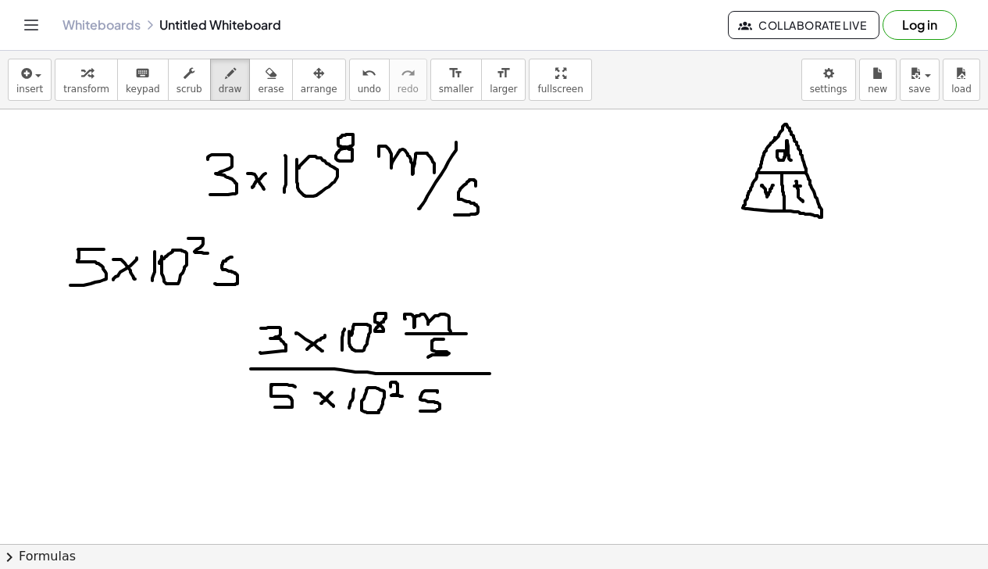
click at [362, 80] on icon "undo" at bounding box center [369, 73] width 15 height 19
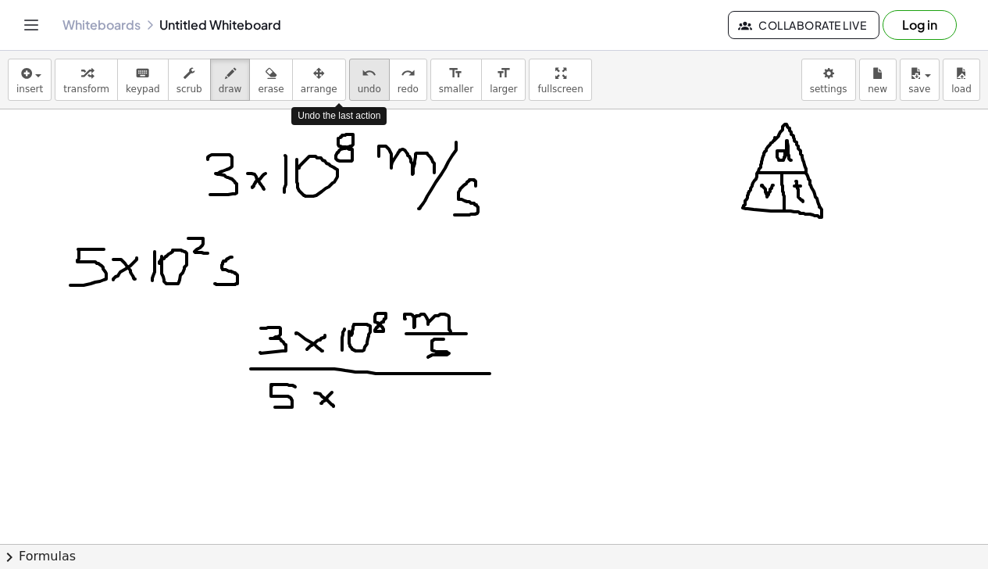
click at [362, 80] on icon "undo" at bounding box center [369, 73] width 15 height 19
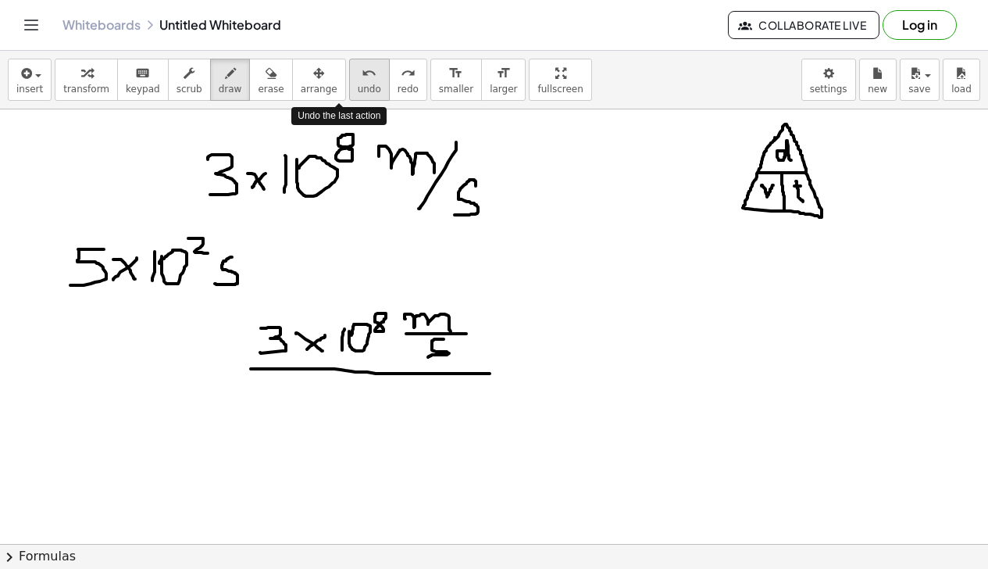
click at [362, 80] on icon "undo" at bounding box center [369, 73] width 15 height 19
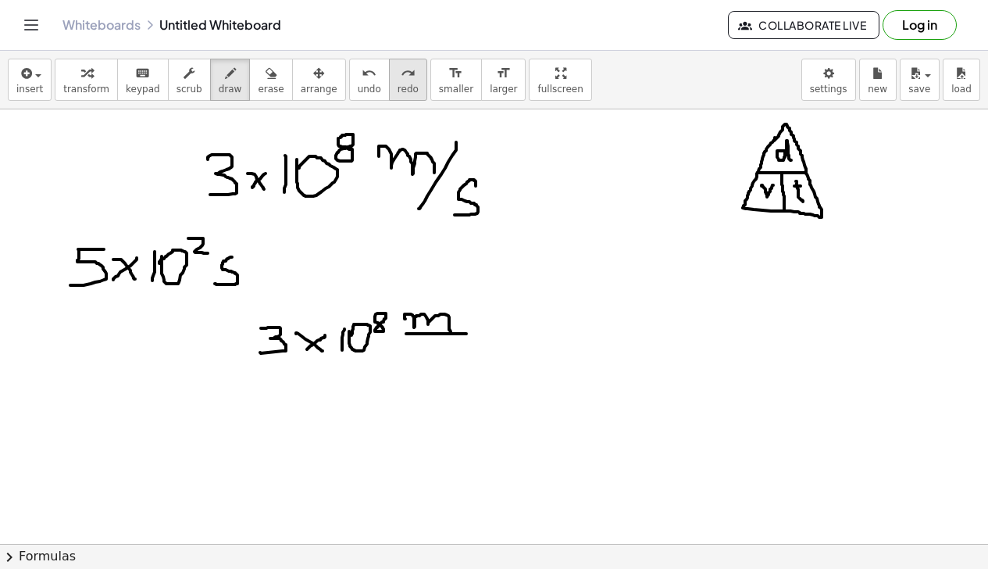
click at [398, 86] on span "redo" at bounding box center [408, 89] width 21 height 11
drag, startPoint x: 481, startPoint y: 324, endPoint x: 494, endPoint y: 344, distance: 24.3
drag, startPoint x: 495, startPoint y: 323, endPoint x: 480, endPoint y: 344, distance: 26.2
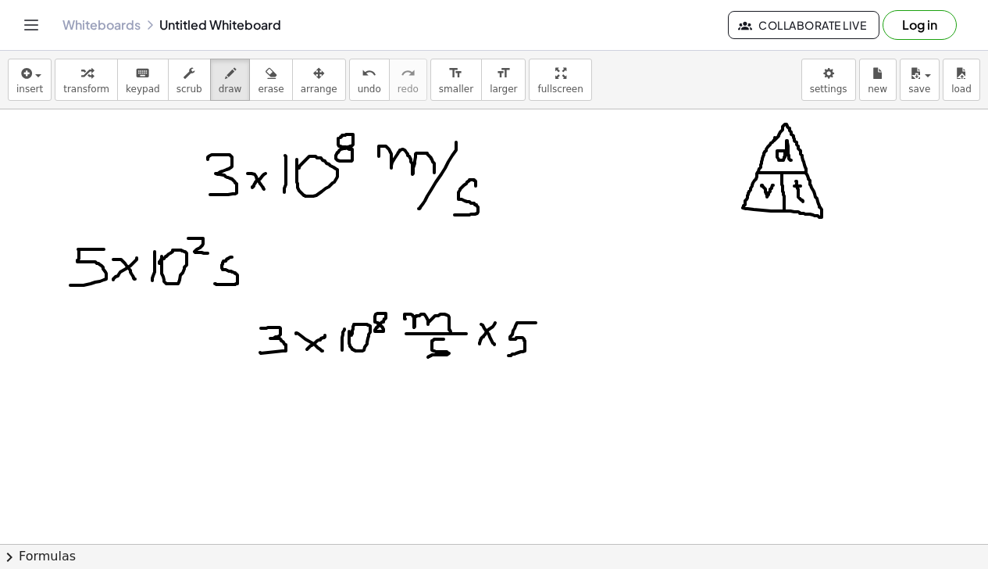
drag, startPoint x: 518, startPoint y: 323, endPoint x: 508, endPoint y: 355, distance: 34.1
drag, startPoint x: 545, startPoint y: 337, endPoint x: 559, endPoint y: 357, distance: 24.7
drag, startPoint x: 559, startPoint y: 342, endPoint x: 545, endPoint y: 355, distance: 18.8
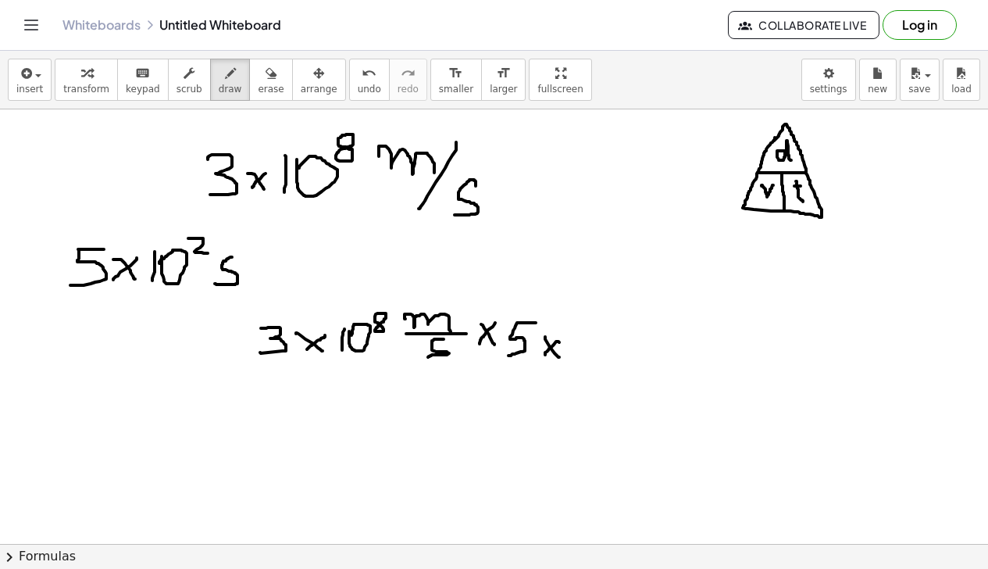
drag, startPoint x: 574, startPoint y: 326, endPoint x: 574, endPoint y: 349, distance: 22.6
drag, startPoint x: 612, startPoint y: 312, endPoint x: 620, endPoint y: 323, distance: 13.4
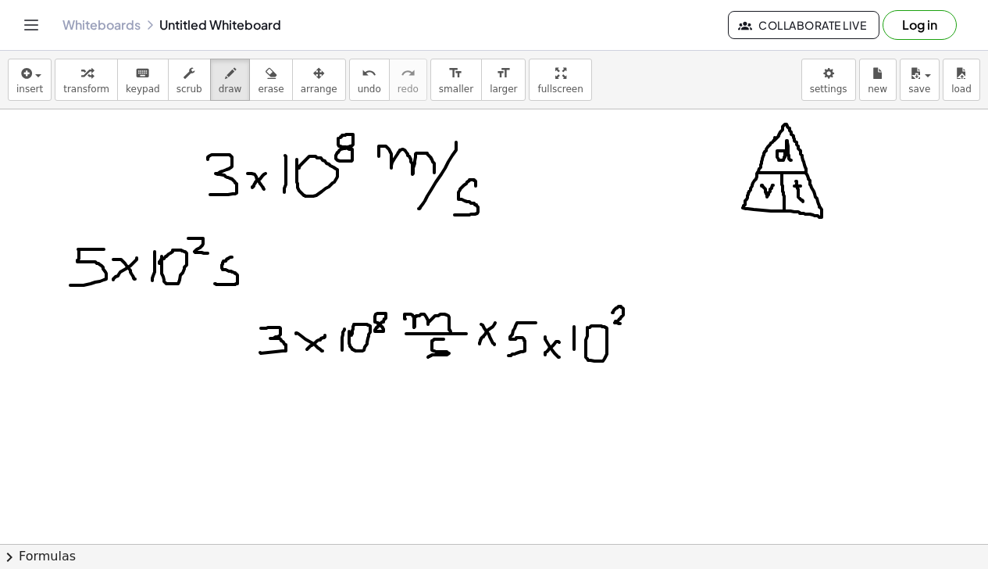
drag, startPoint x: 649, startPoint y: 327, endPoint x: 634, endPoint y: 350, distance: 27.1
drag, startPoint x: 658, startPoint y: 317, endPoint x: 636, endPoint y: 362, distance: 50.3
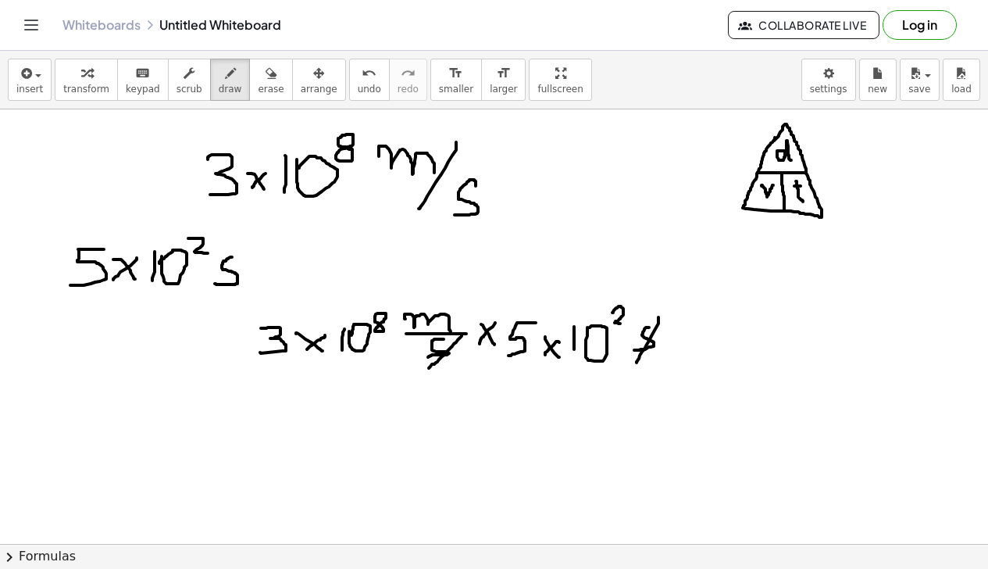
drag, startPoint x: 462, startPoint y: 334, endPoint x: 429, endPoint y: 368, distance: 46.9
drag, startPoint x: 331, startPoint y: 391, endPoint x: 323, endPoint y: 419, distance: 28.7
drag, startPoint x: 342, startPoint y: 392, endPoint x: 357, endPoint y: 392, distance: 14.8
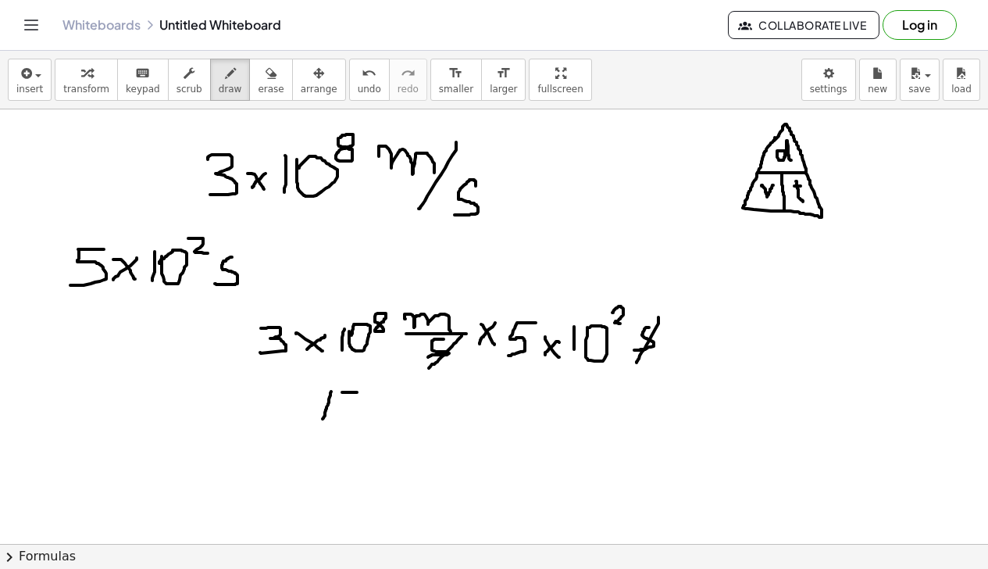
drag, startPoint x: 338, startPoint y: 403, endPoint x: 340, endPoint y: 417, distance: 14.1
drag, startPoint x: 374, startPoint y: 402, endPoint x: 403, endPoint y: 414, distance: 31.2
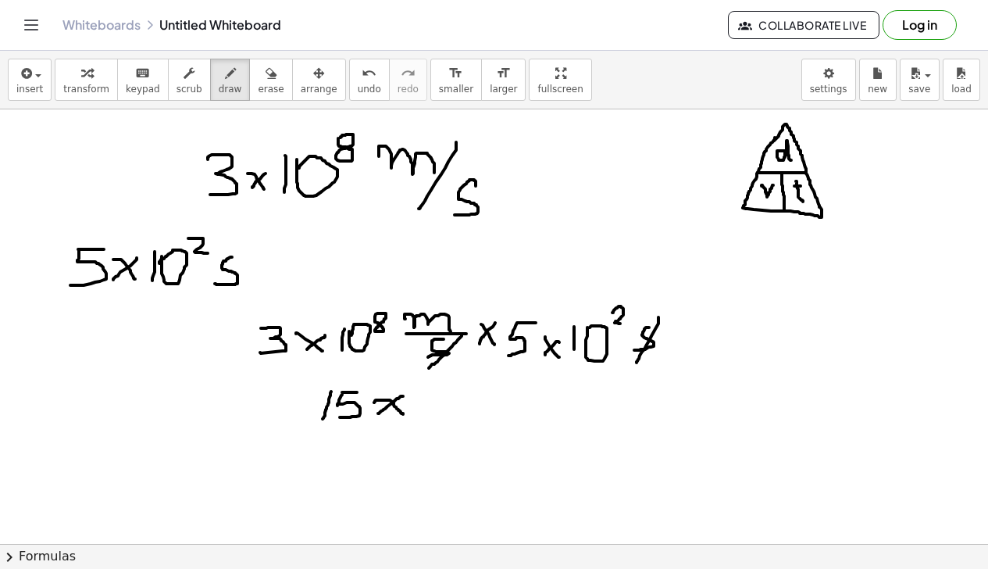
drag, startPoint x: 403, startPoint y: 396, endPoint x: 378, endPoint y: 413, distance: 30.3
click at [358, 87] on span "undo" at bounding box center [369, 89] width 23 height 11
drag, startPoint x: 379, startPoint y: 398, endPoint x: 399, endPoint y: 415, distance: 26.1
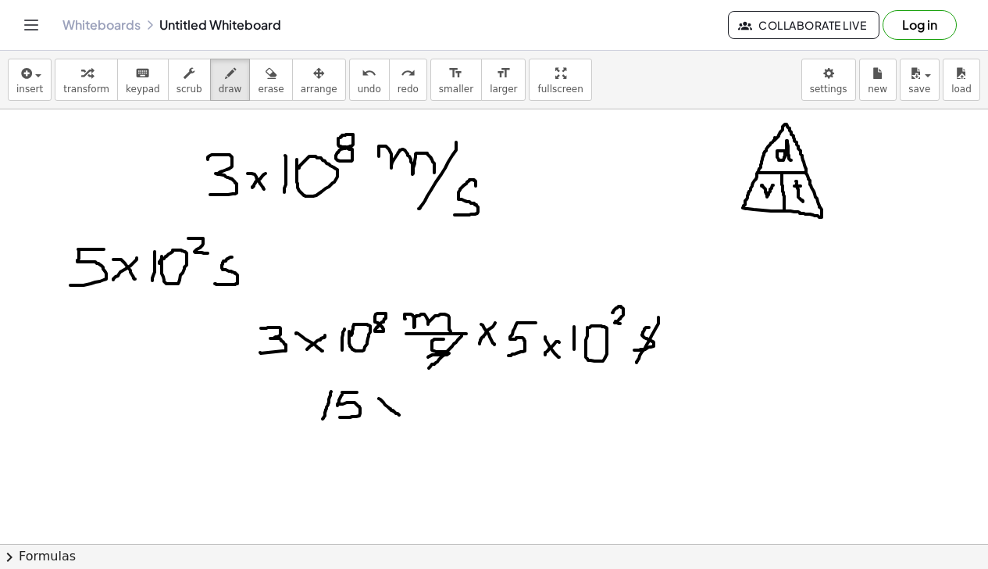
drag, startPoint x: 398, startPoint y: 399, endPoint x: 376, endPoint y: 412, distance: 25.2
drag, startPoint x: 423, startPoint y: 395, endPoint x: 418, endPoint y: 415, distance: 20.3
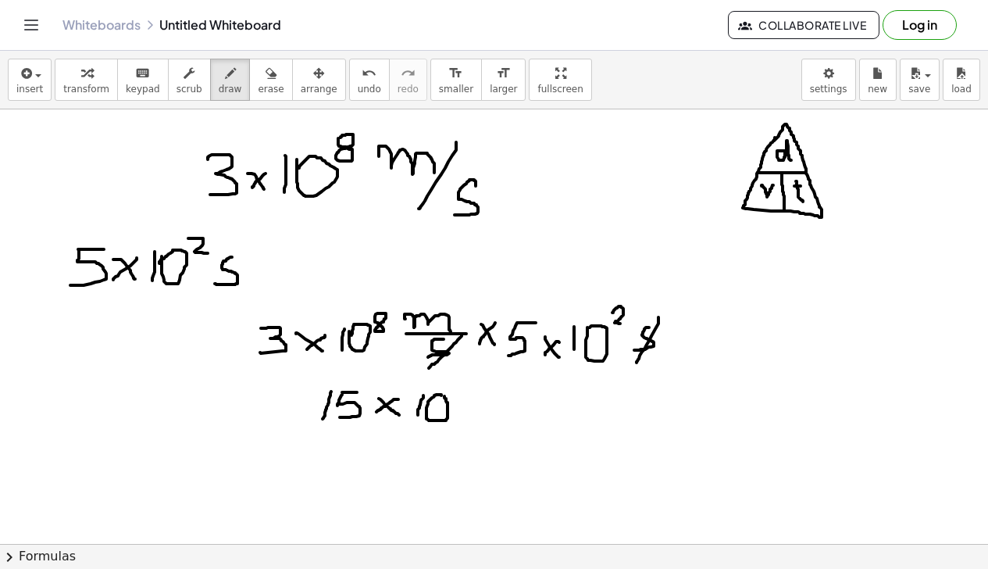
drag, startPoint x: 455, startPoint y: 383, endPoint x: 453, endPoint y: 396, distance: 13.5
drag, startPoint x: 487, startPoint y: 396, endPoint x: 528, endPoint y: 420, distance: 48.0
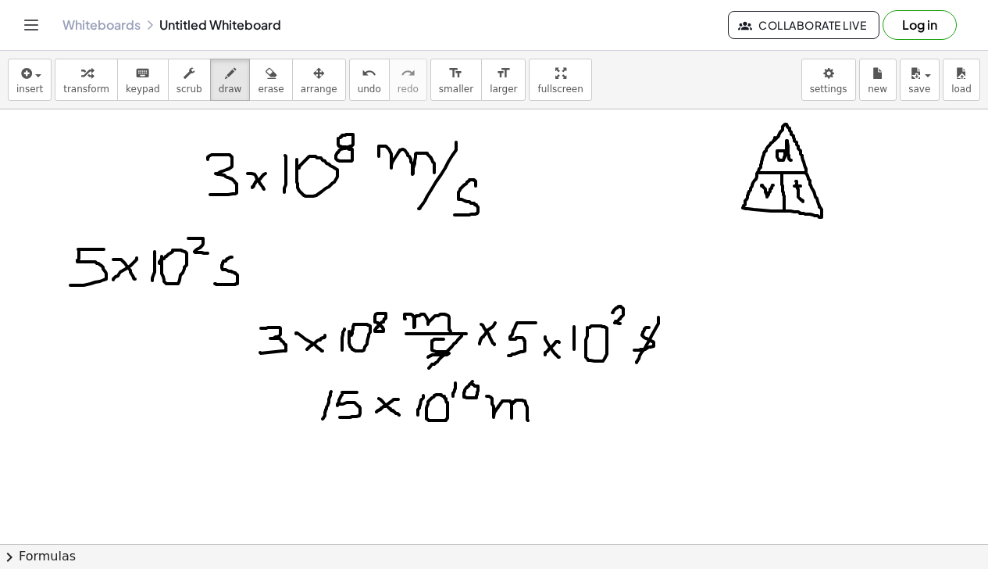
drag, startPoint x: 333, startPoint y: 443, endPoint x: 326, endPoint y: 469, distance: 26.5
drag, startPoint x: 351, startPoint y: 444, endPoint x: 369, endPoint y: 443, distance: 18.0
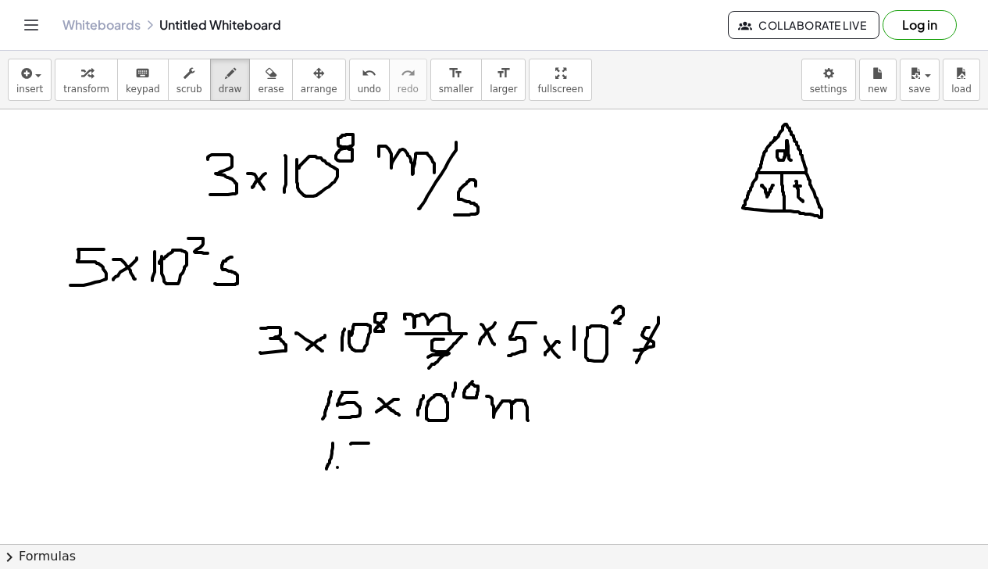
drag, startPoint x: 350, startPoint y: 445, endPoint x: 349, endPoint y: 466, distance: 21.1
drag, startPoint x: 380, startPoint y: 450, endPoint x: 400, endPoint y: 469, distance: 27.6
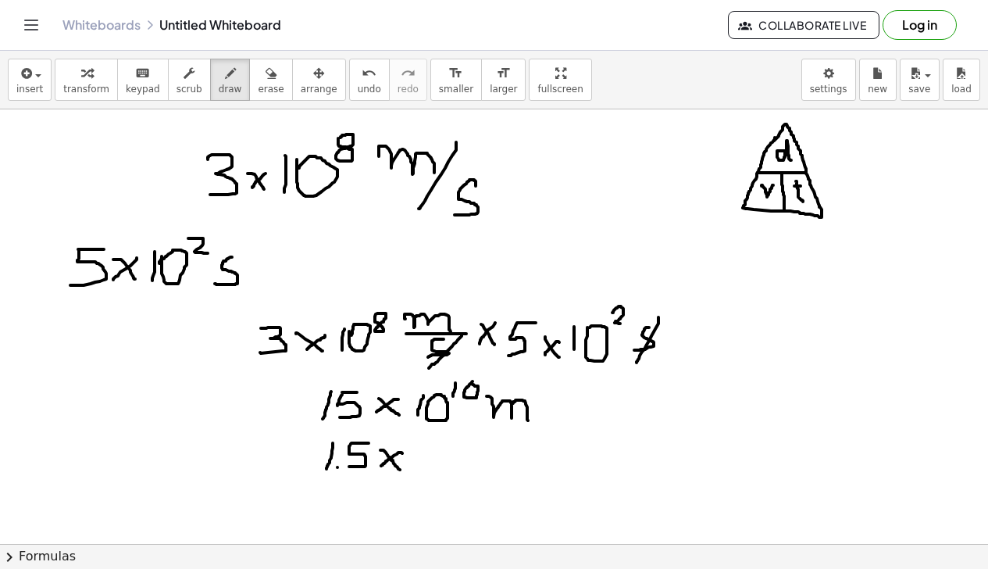
drag, startPoint x: 402, startPoint y: 453, endPoint x: 381, endPoint y: 465, distance: 24.5
drag, startPoint x: 251, startPoint y: 379, endPoint x: 252, endPoint y: 420, distance: 41.4
drag, startPoint x: 264, startPoint y: 377, endPoint x: 262, endPoint y: 389, distance: 11.9
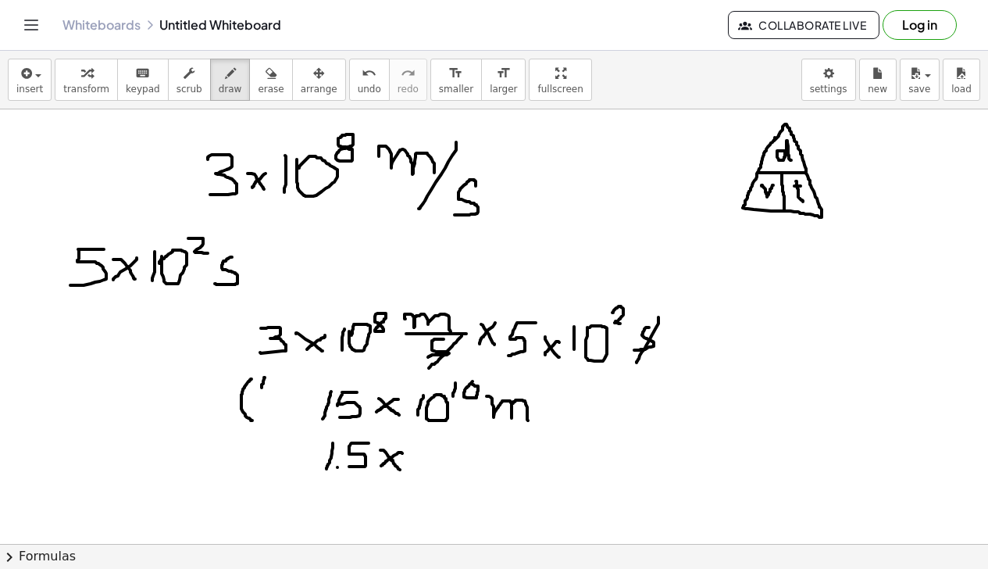
drag, startPoint x: 255, startPoint y: 396, endPoint x: 284, endPoint y: 398, distance: 29.7
drag, startPoint x: 263, startPoint y: 404, endPoint x: 263, endPoint y: 418, distance: 14.1
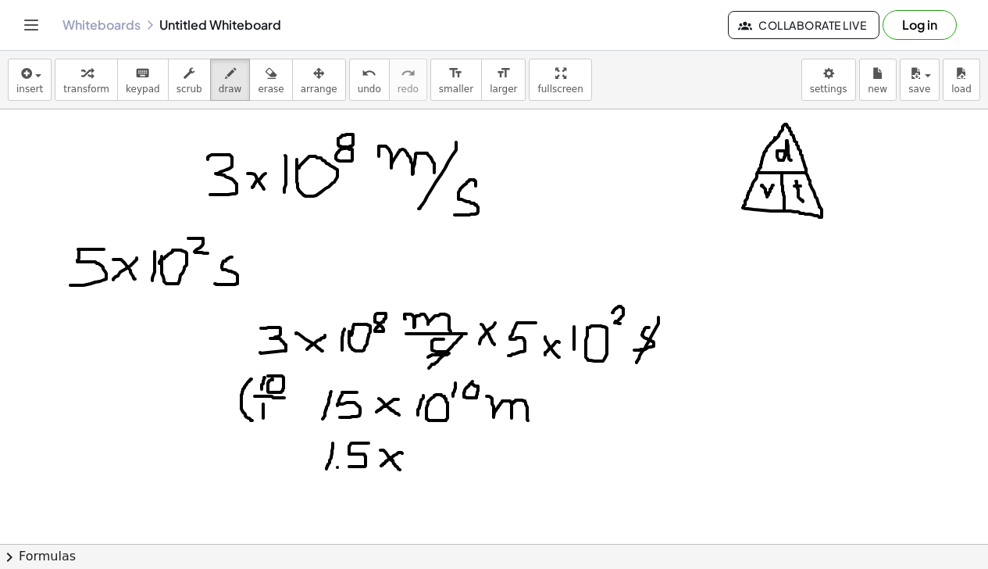
drag, startPoint x: 291, startPoint y: 372, endPoint x: 292, endPoint y: 423, distance: 51.5
drag, startPoint x: 258, startPoint y: 404, endPoint x: 295, endPoint y: 418, distance: 40.0
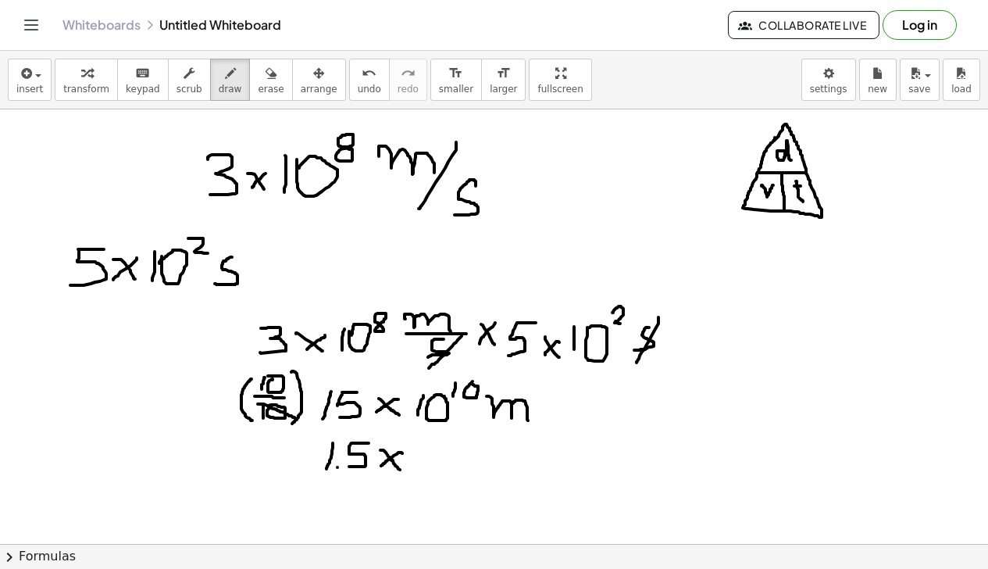
drag, startPoint x: 415, startPoint y: 447, endPoint x: 416, endPoint y: 472, distance: 25.0
drag, startPoint x: 449, startPoint y: 437, endPoint x: 448, endPoint y: 451, distance: 14.9
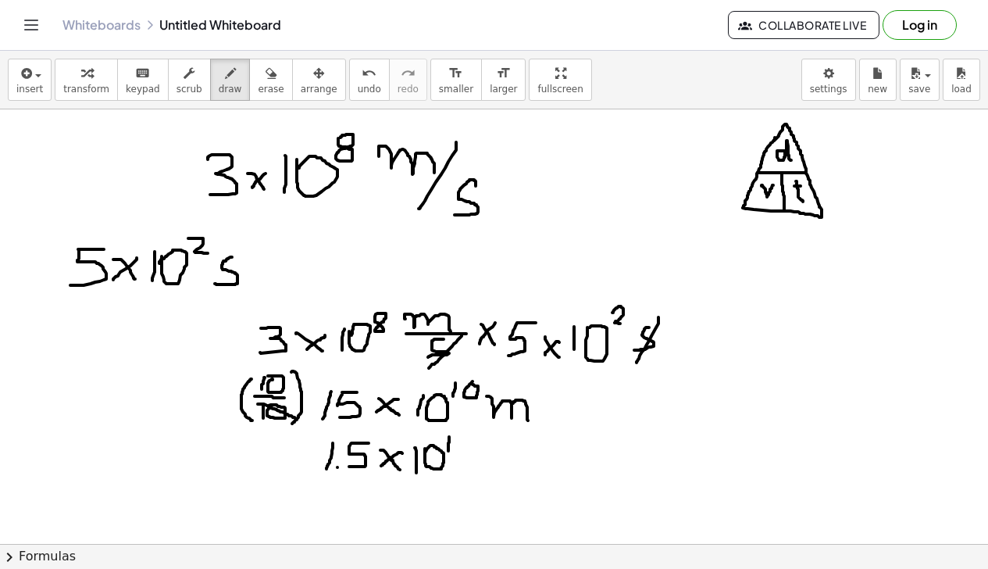
drag, startPoint x: 456, startPoint y: 435, endPoint x: 456, endPoint y: 451, distance: 15.6
drag, startPoint x: 471, startPoint y: 451, endPoint x: 506, endPoint y: 476, distance: 43.1
